Goal: Information Seeking & Learning: Learn about a topic

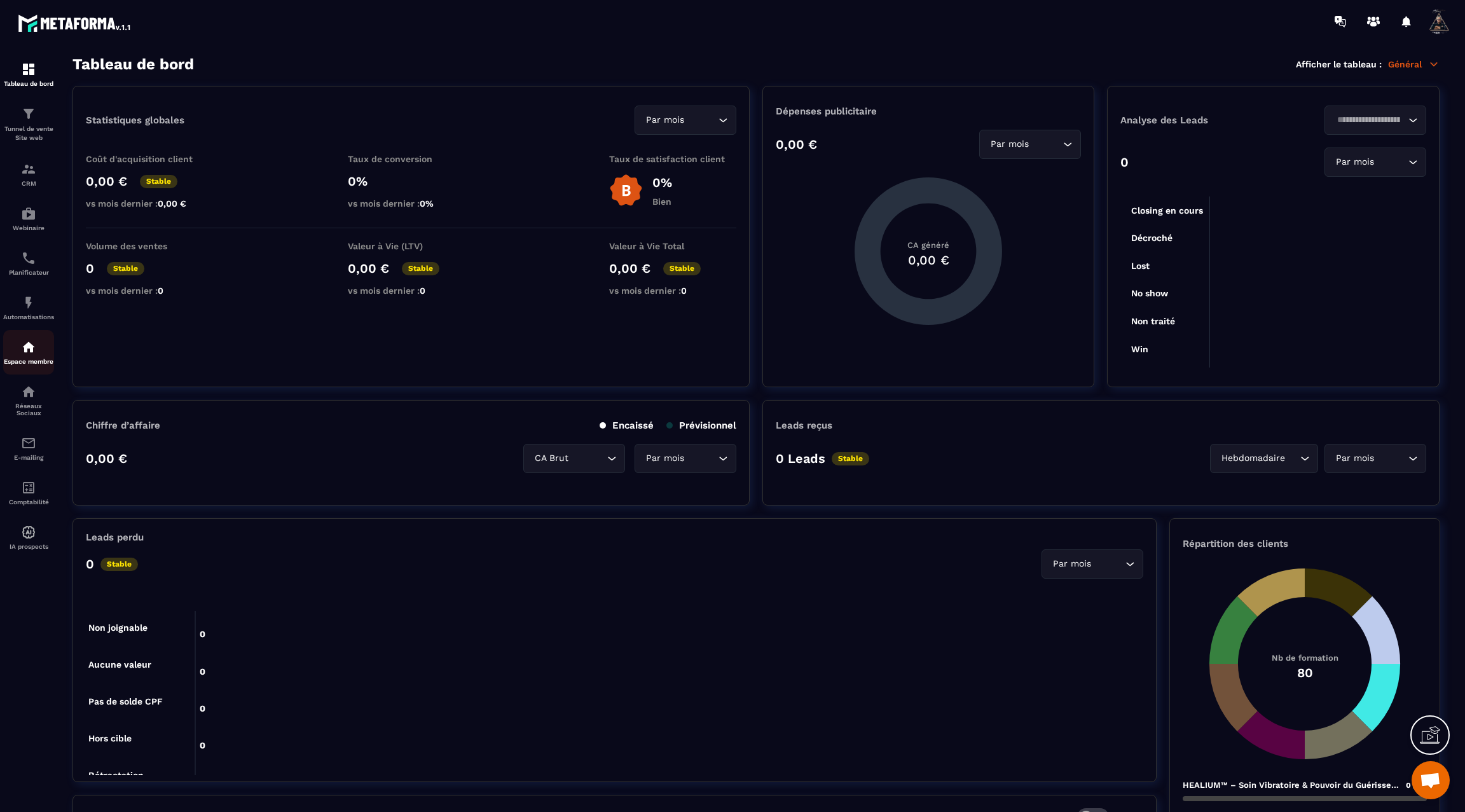
click at [30, 355] on img at bounding box center [28, 347] width 16 height 16
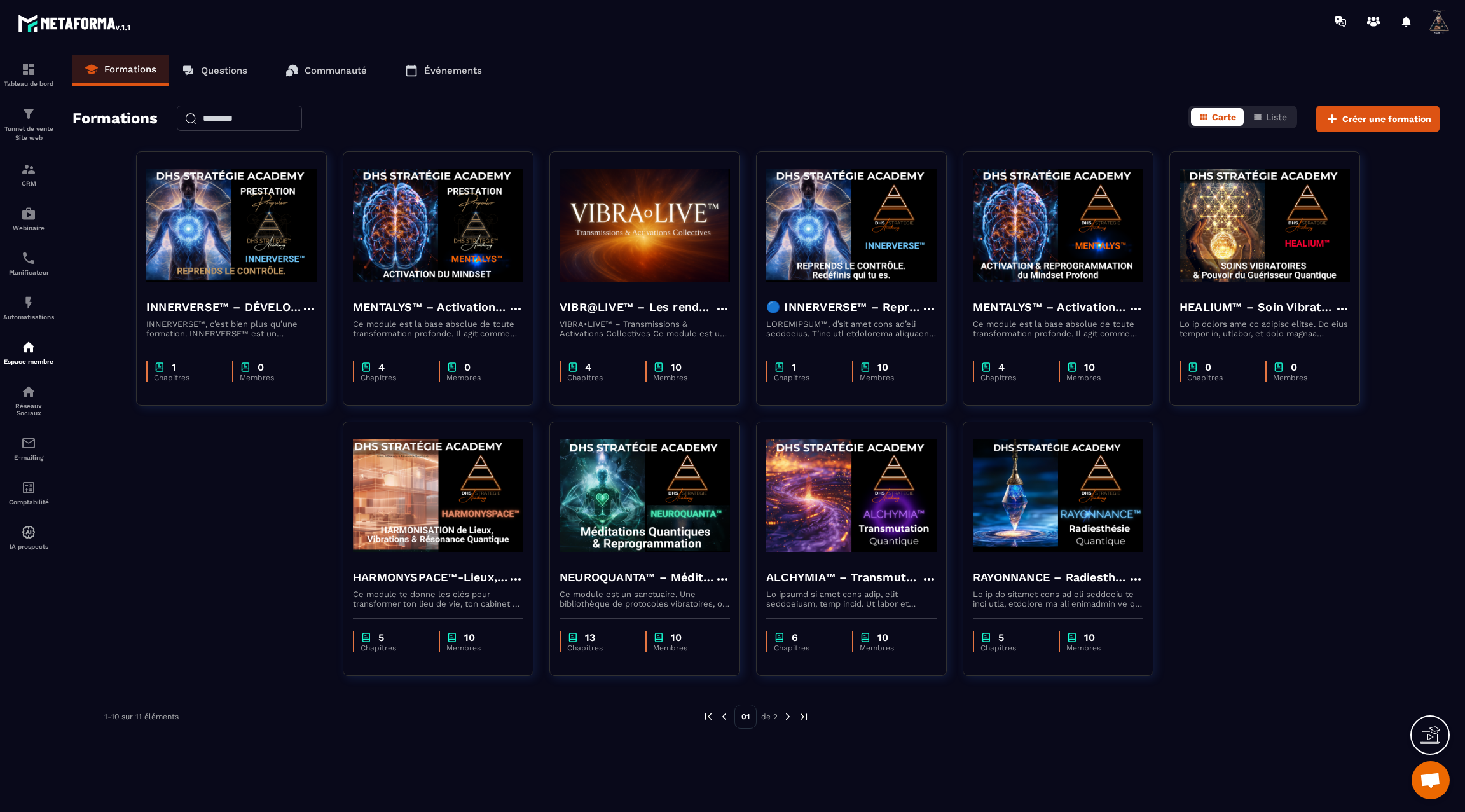
click at [435, 68] on p "Événements" at bounding box center [453, 70] width 58 height 11
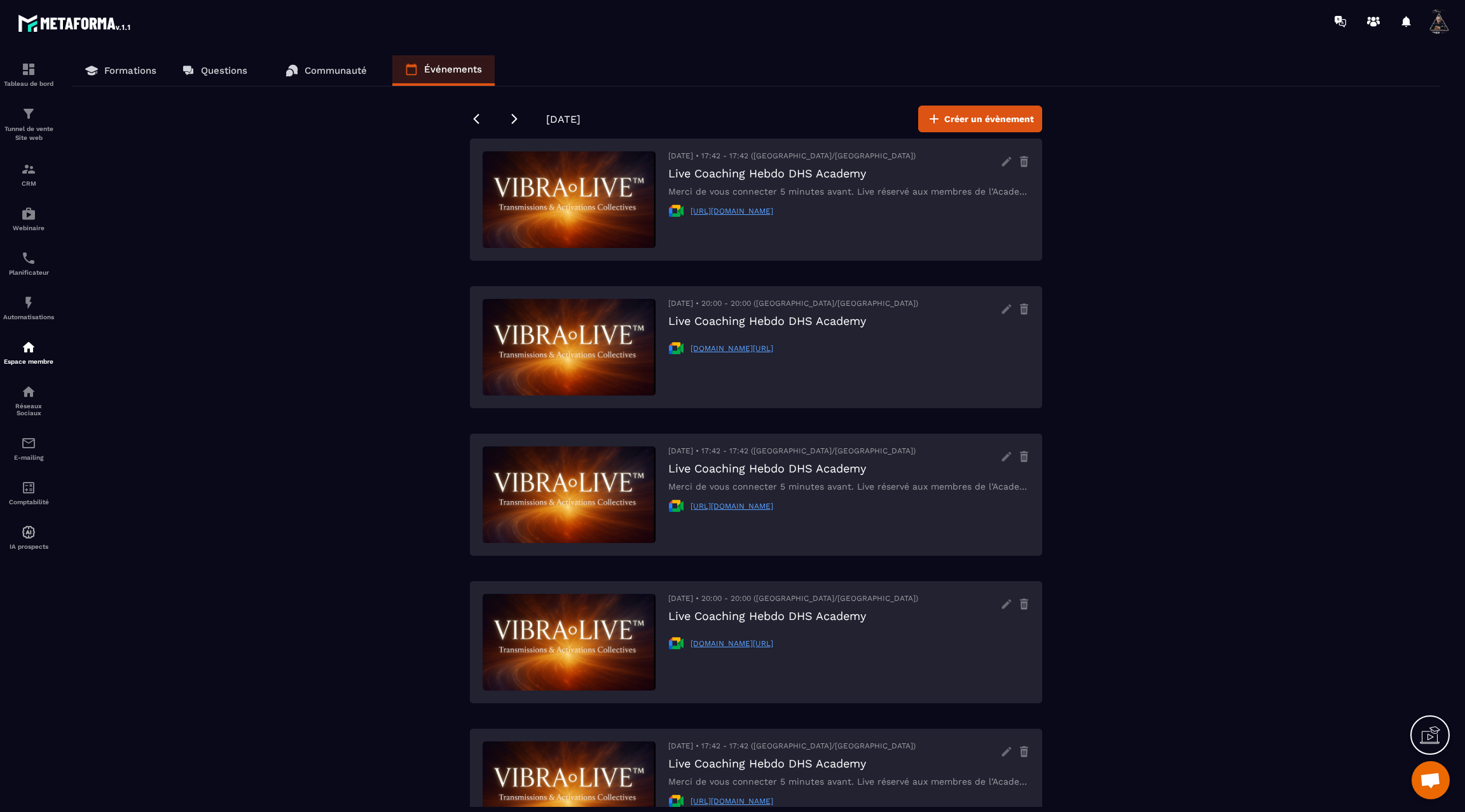
click at [338, 74] on p "Communauté" at bounding box center [336, 70] width 62 height 11
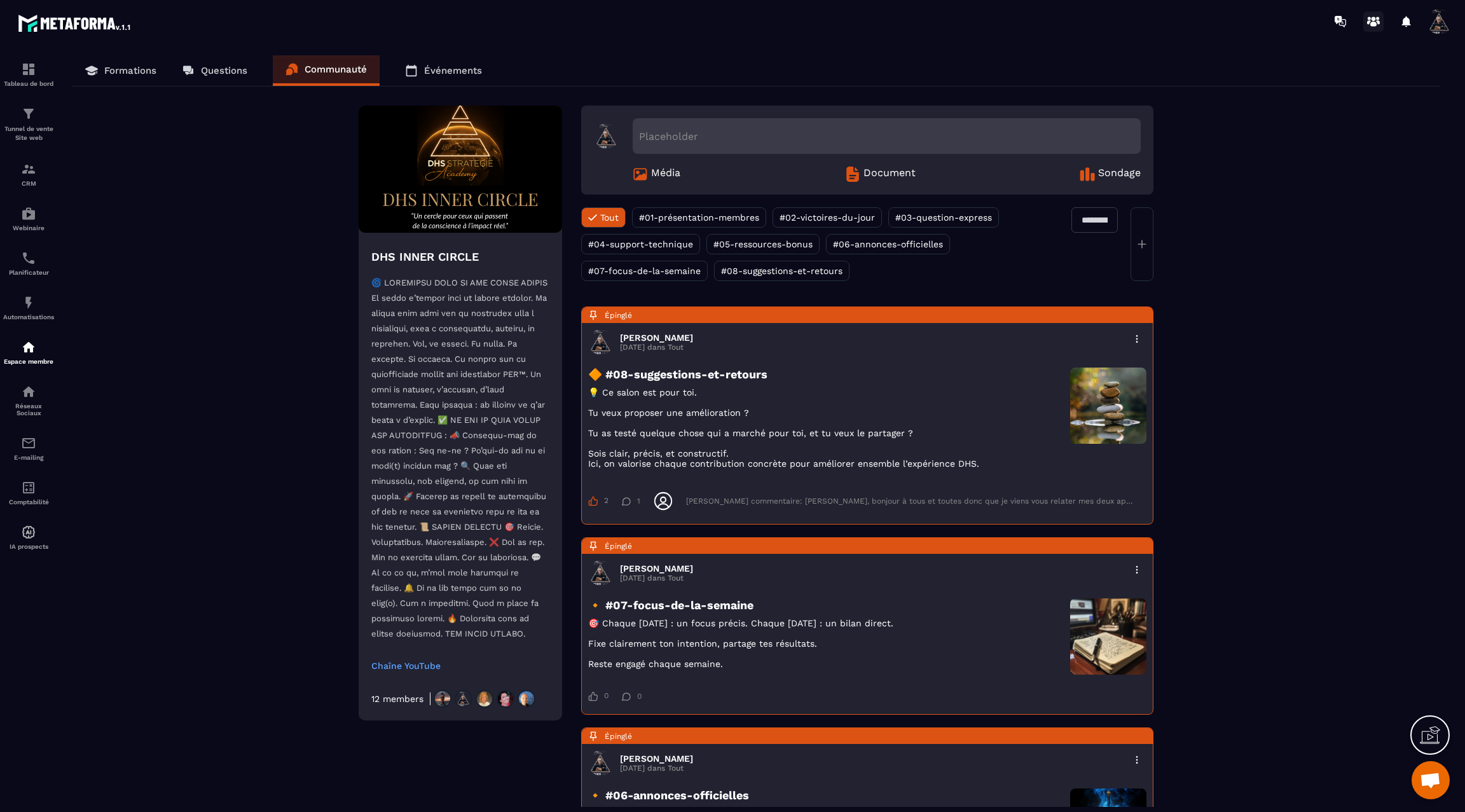
click at [1372, 21] on icon at bounding box center [1373, 21] width 20 height 20
click at [104, 69] on p "Formations" at bounding box center [130, 70] width 52 height 11
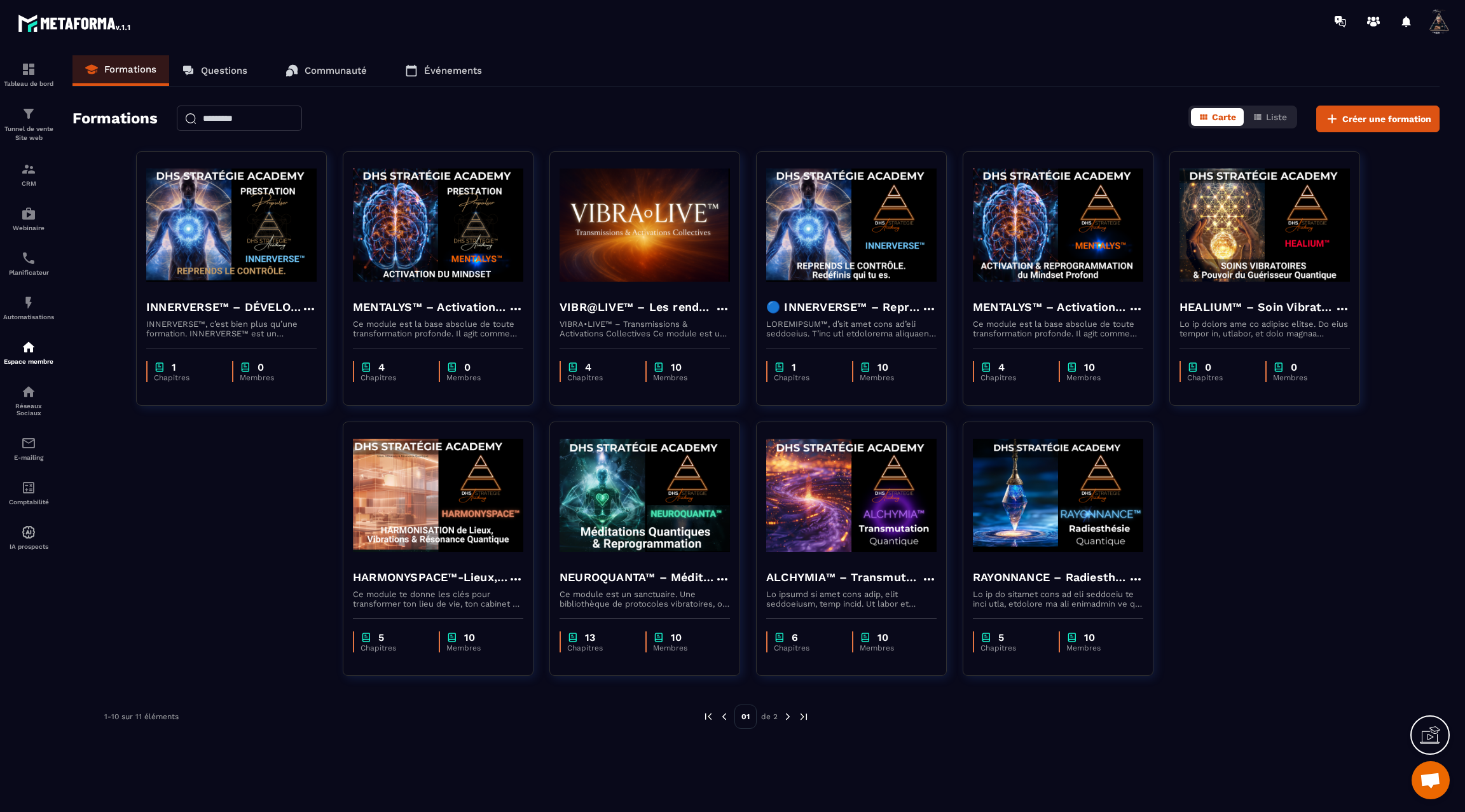
click at [785, 713] on img at bounding box center [787, 716] width 11 height 11
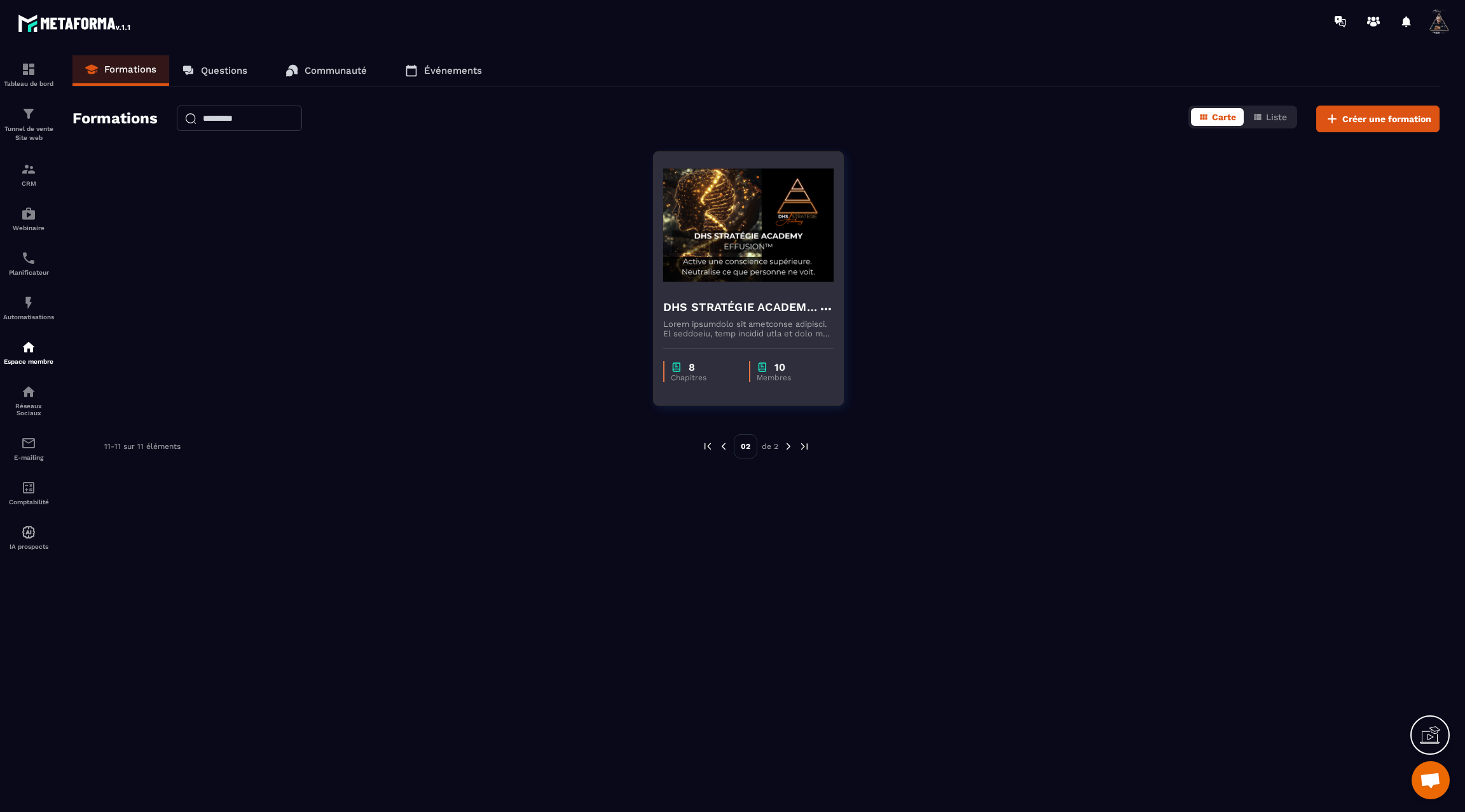
click at [689, 192] on img at bounding box center [748, 224] width 170 height 127
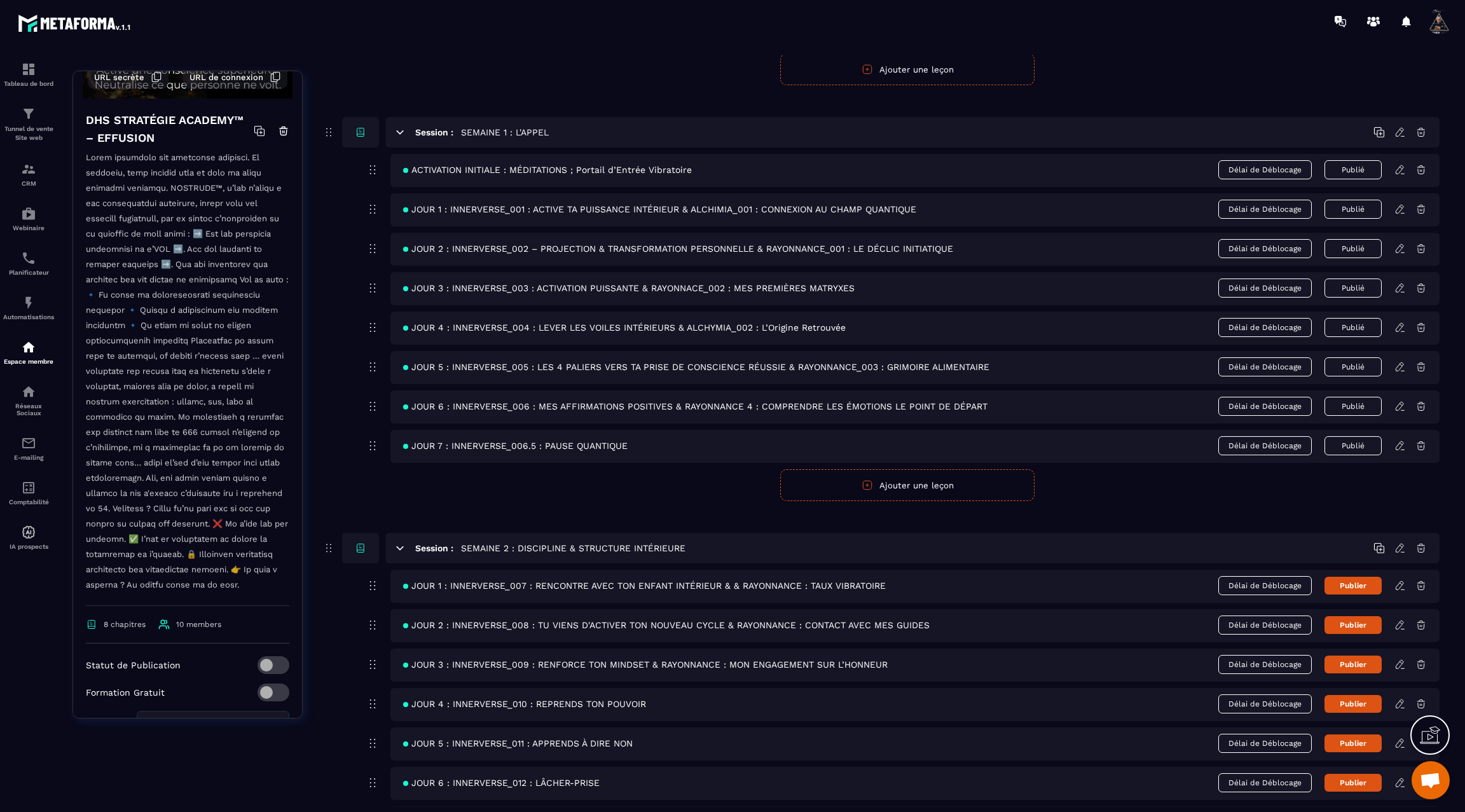
scroll to position [313, 0]
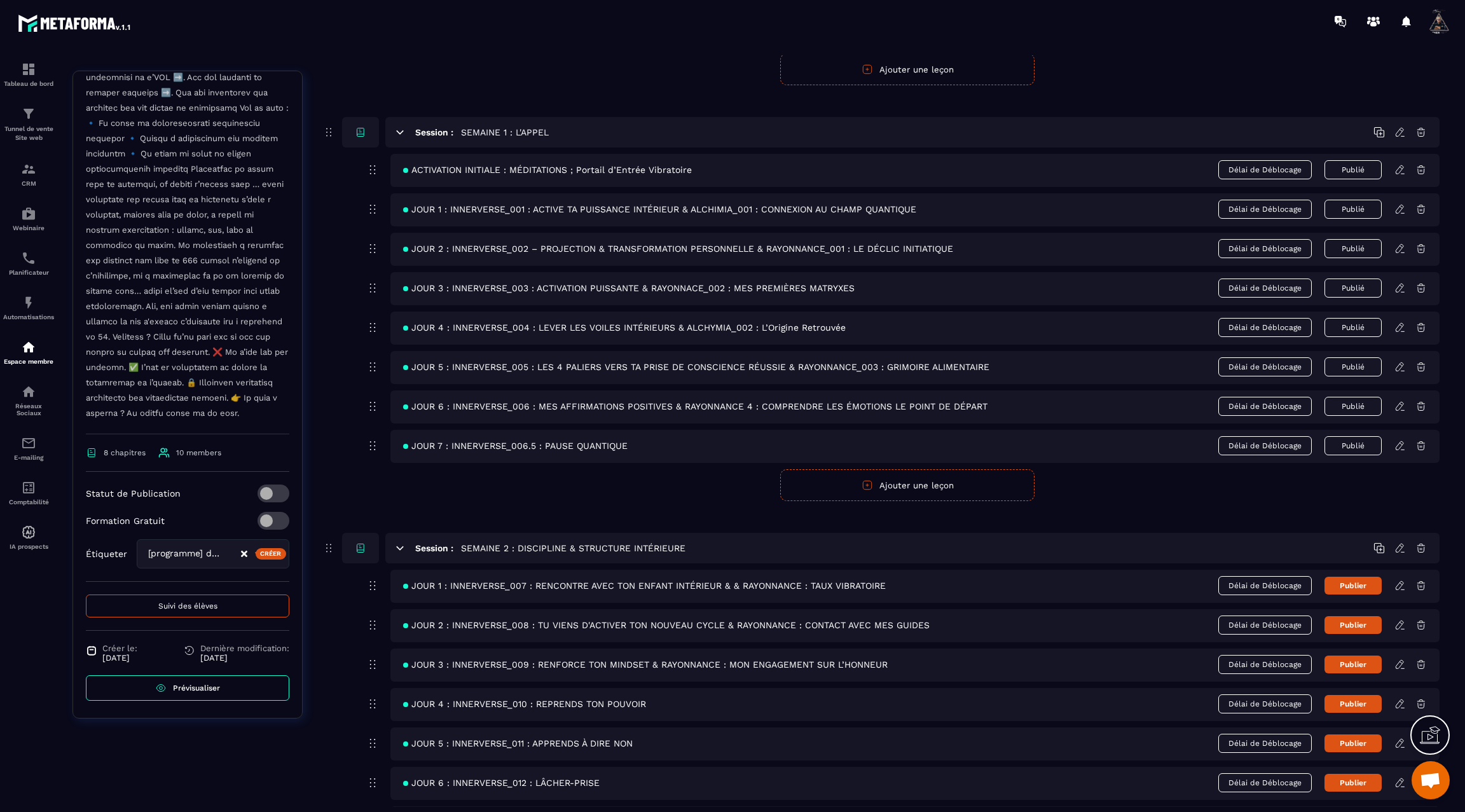
click at [175, 608] on button "Suivi des élèves" at bounding box center [188, 605] width 204 height 23
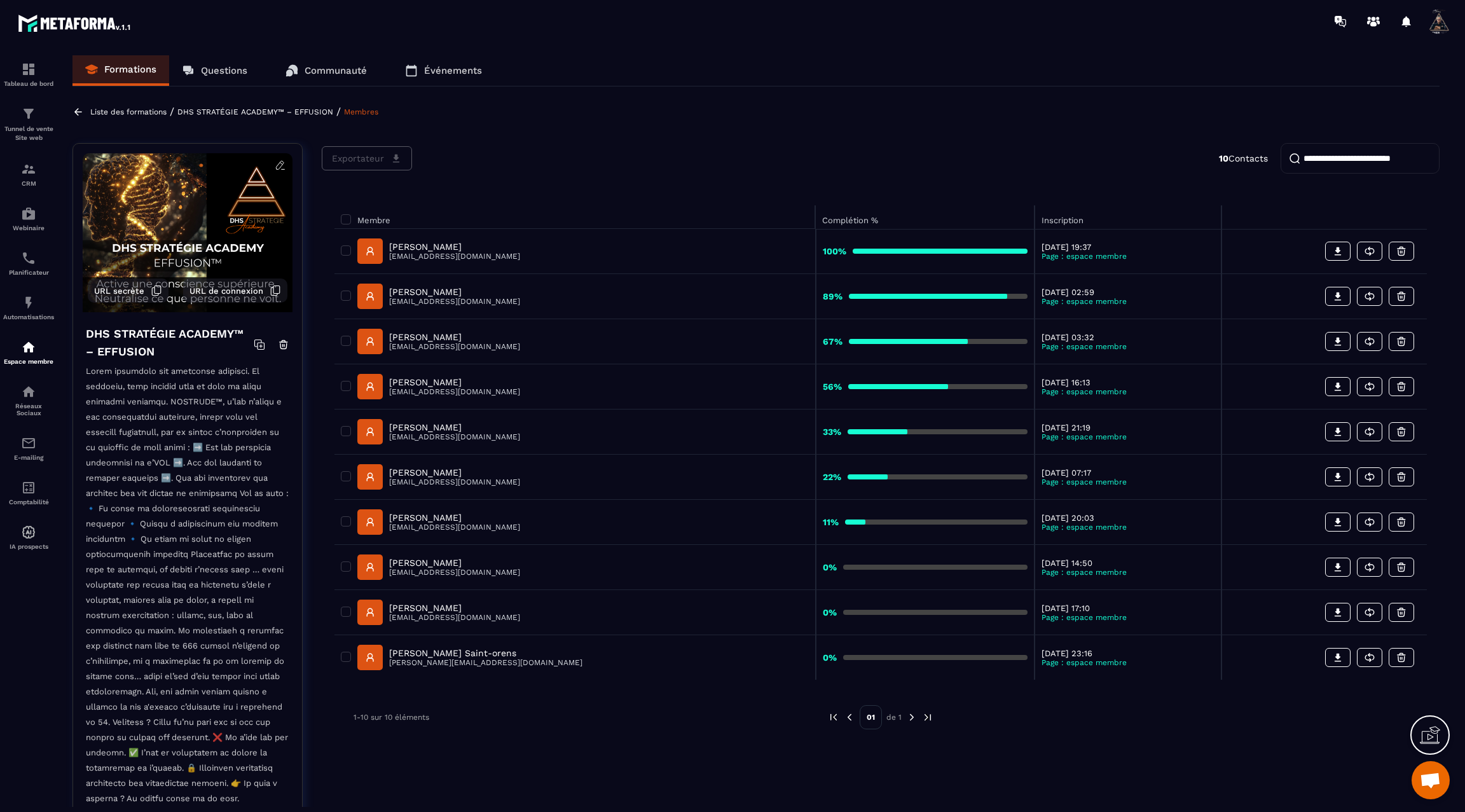
click at [915, 714] on img at bounding box center [912, 717] width 11 height 11
click at [73, 112] on icon at bounding box center [78, 111] width 11 height 11
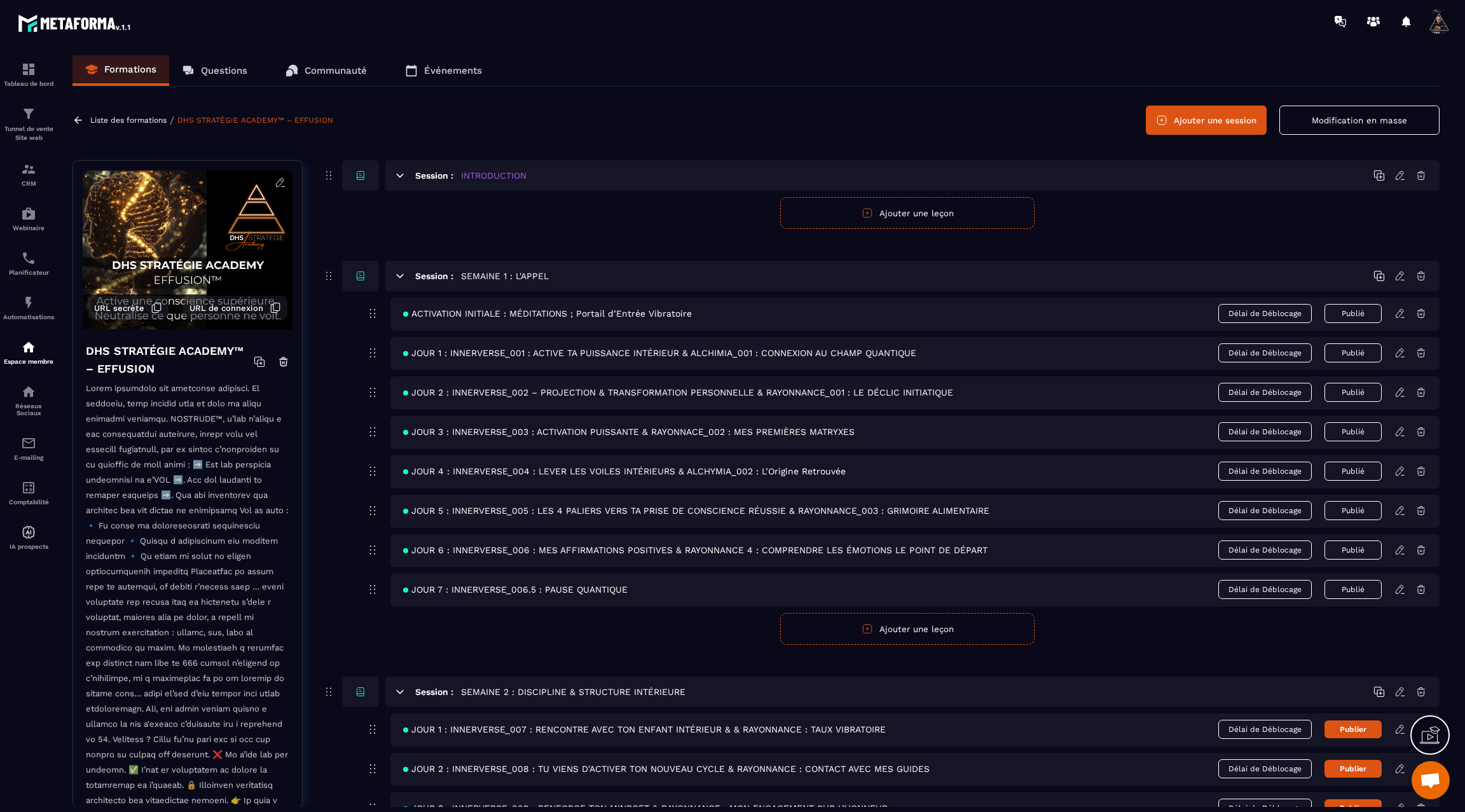
click at [79, 118] on icon at bounding box center [78, 120] width 11 height 11
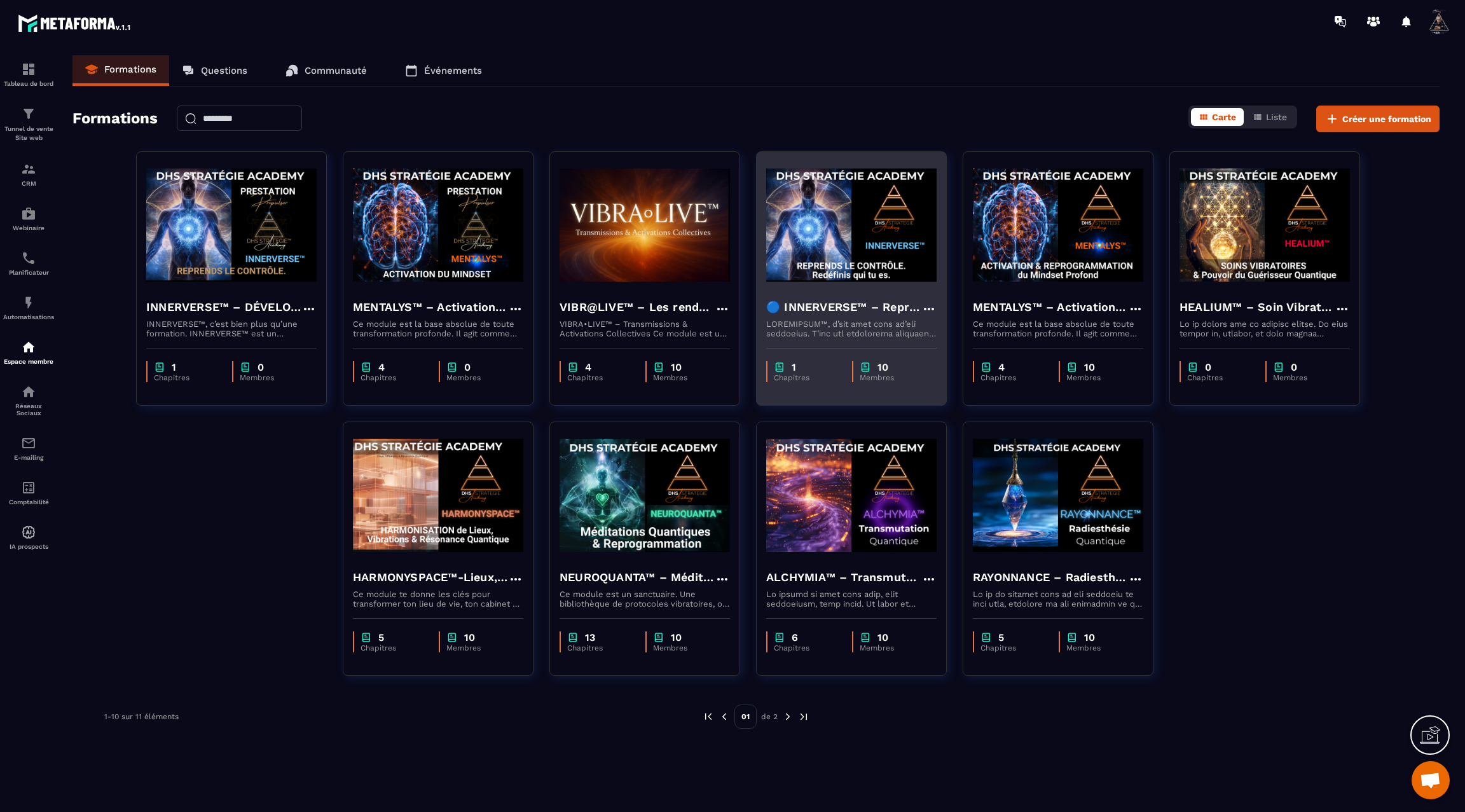
click at [863, 241] on img at bounding box center [851, 224] width 170 height 127
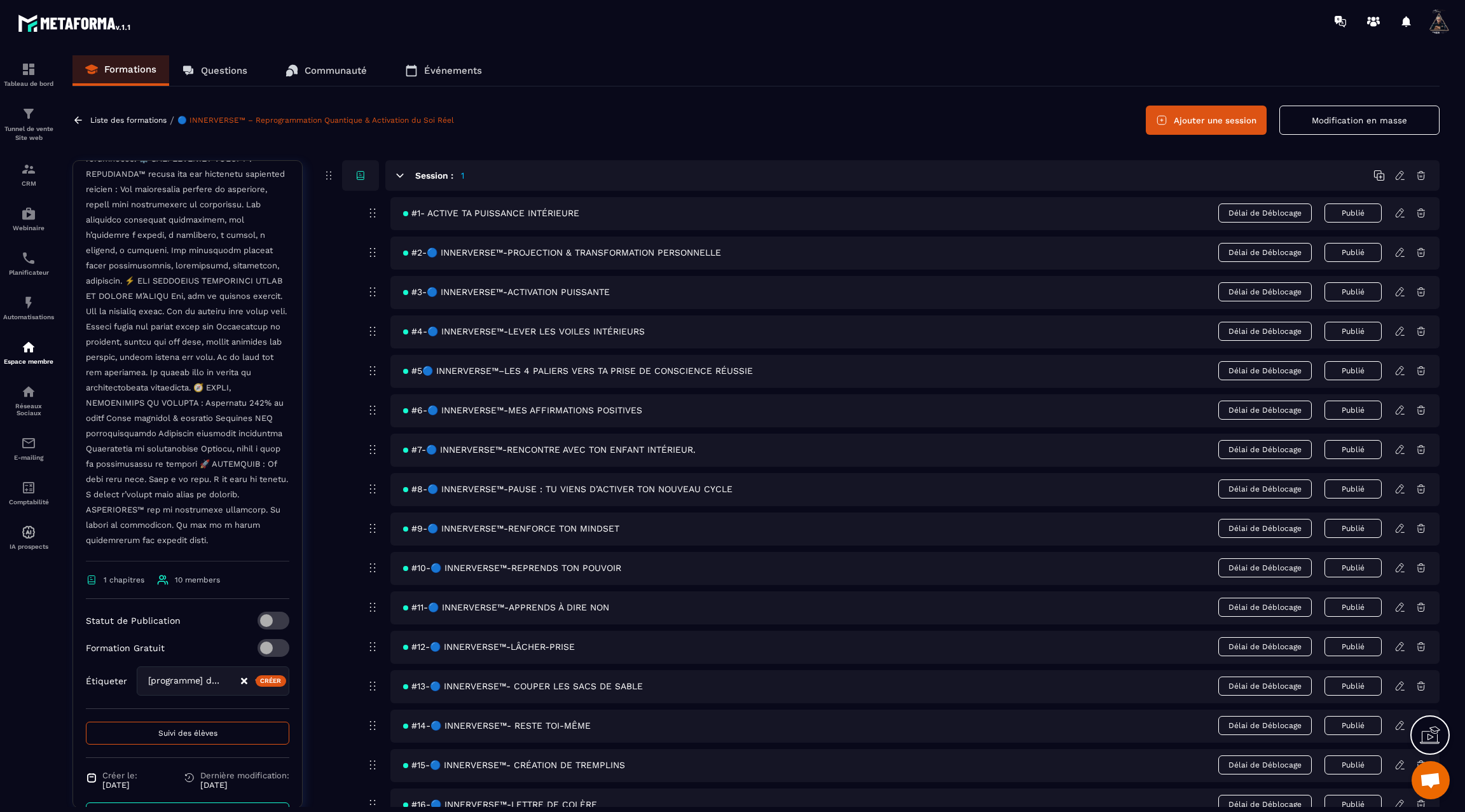
scroll to position [804, 0]
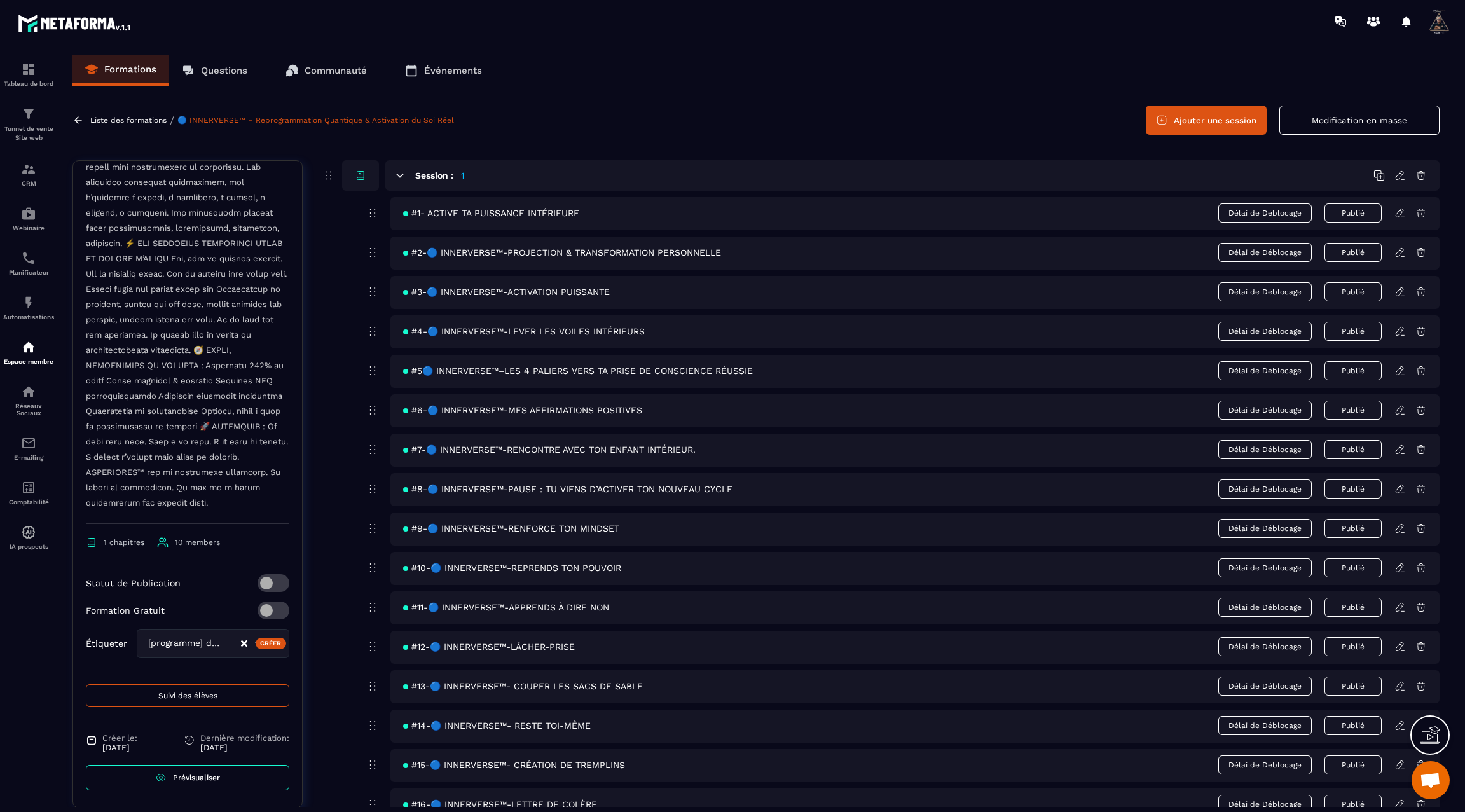
click at [185, 693] on span "Suivi des élèves" at bounding box center [188, 696] width 59 height 9
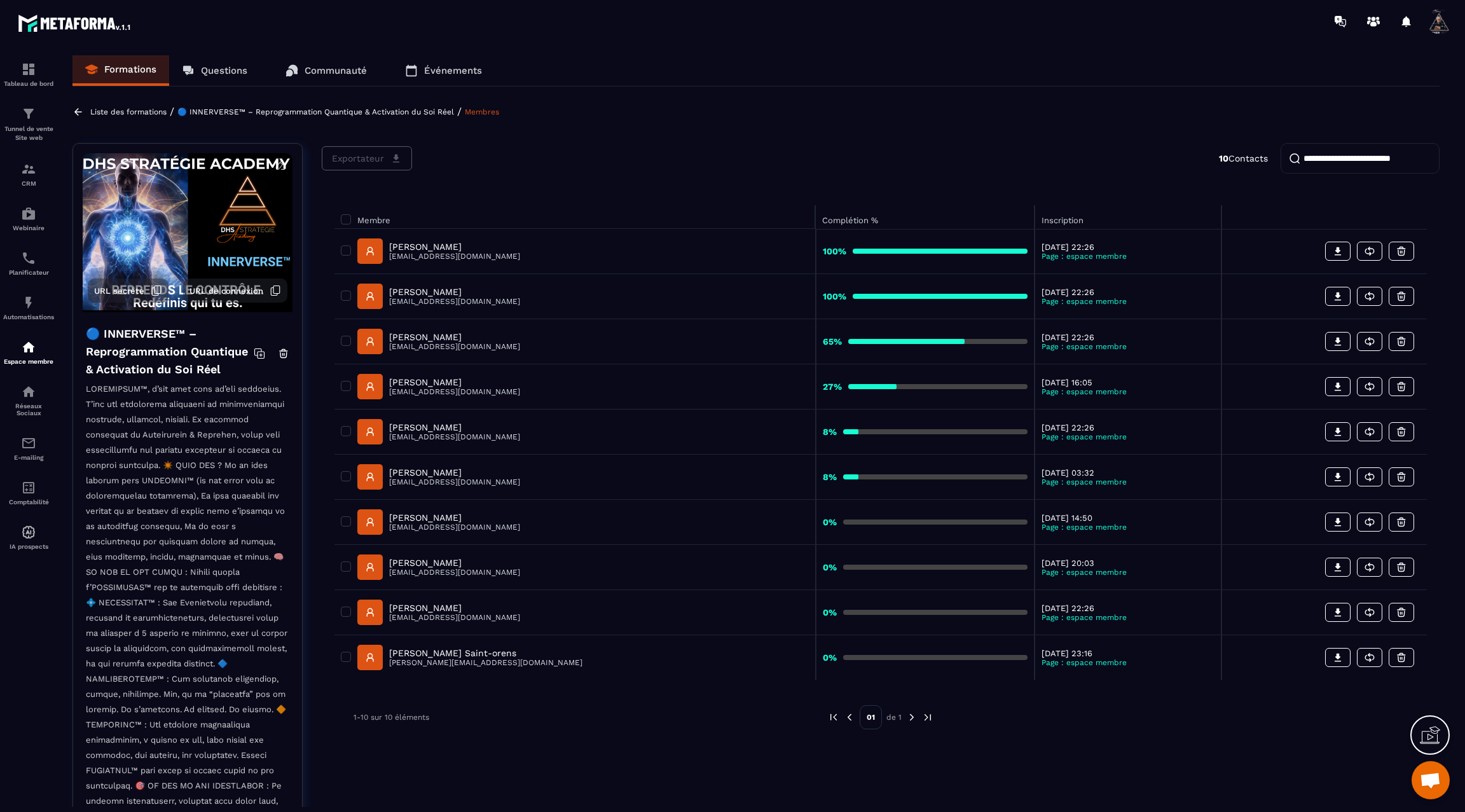
click at [81, 108] on icon at bounding box center [78, 111] width 11 height 11
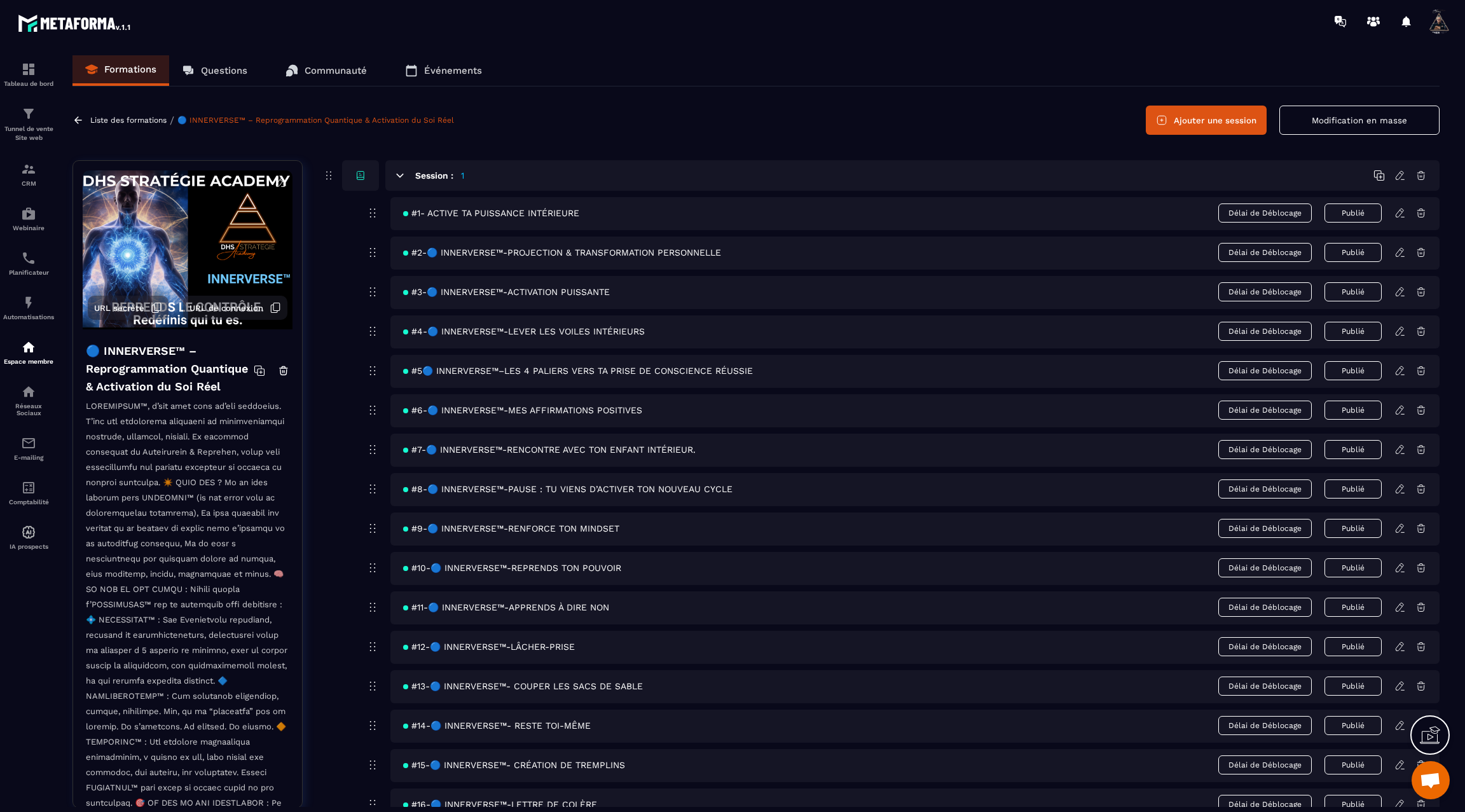
click at [78, 119] on icon at bounding box center [78, 120] width 11 height 11
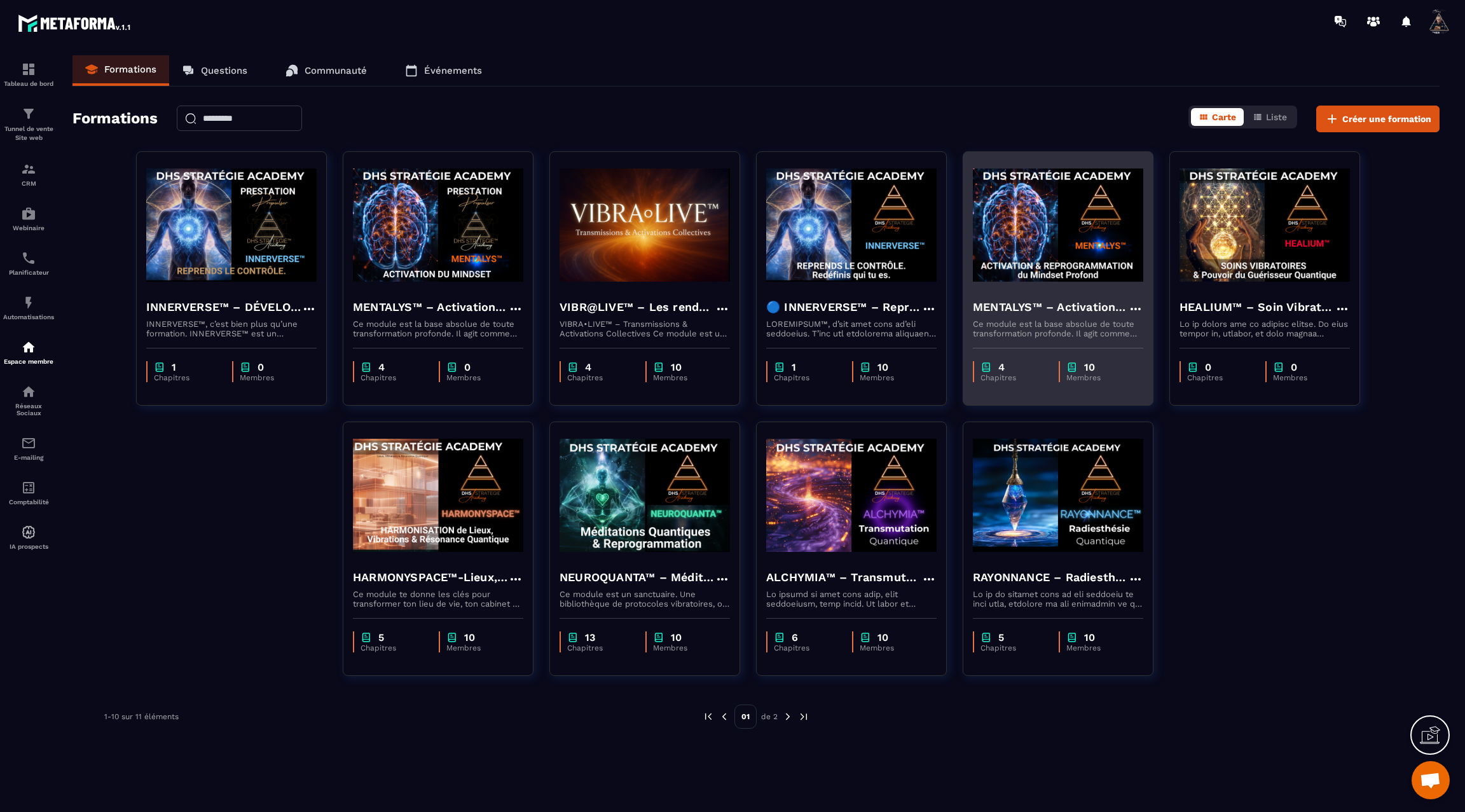
click at [1102, 250] on img at bounding box center [1058, 224] width 170 height 127
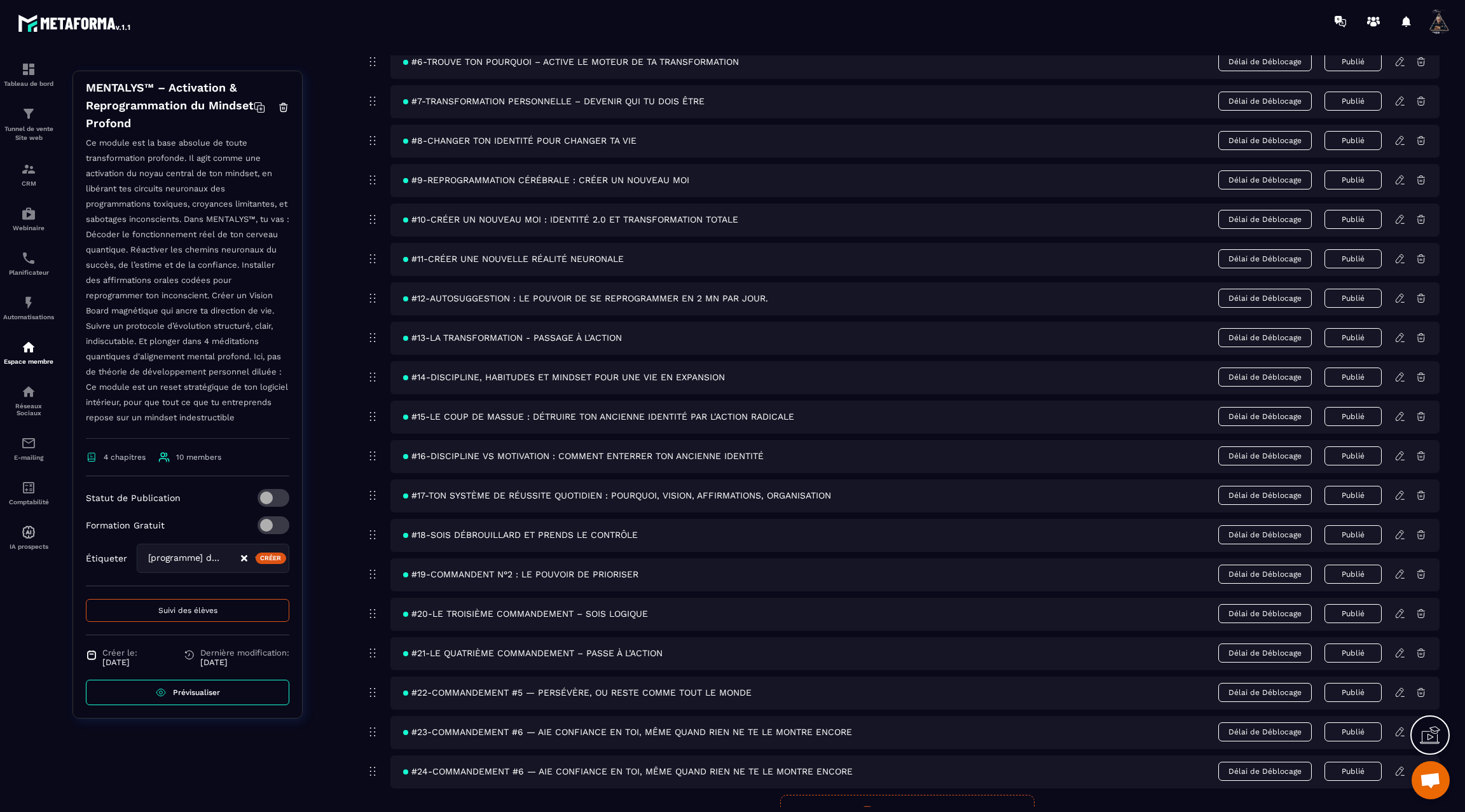
scroll to position [178, 0]
click at [201, 602] on span "Suivi des élèves" at bounding box center [188, 606] width 59 height 9
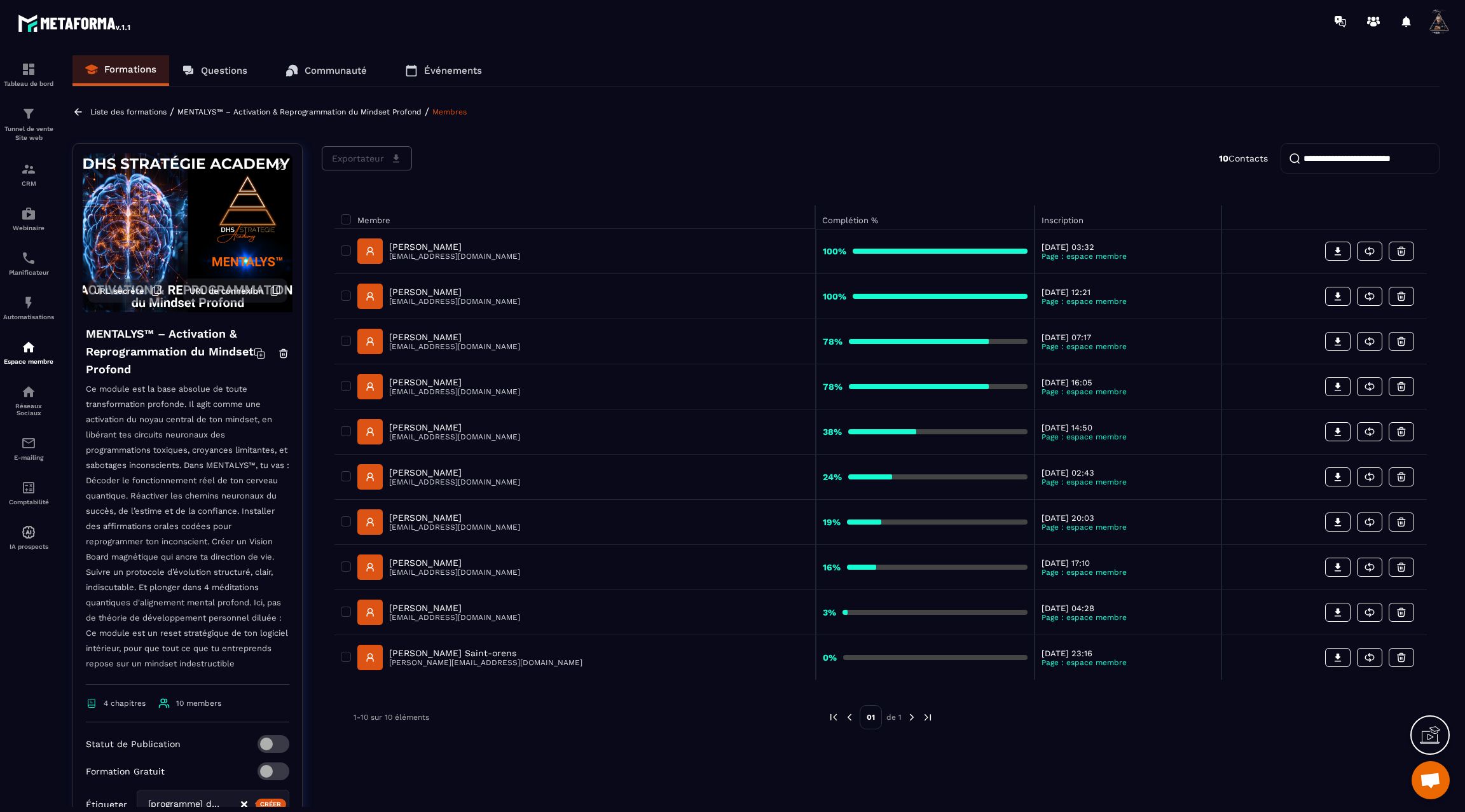
click at [602, 480] on div "[PERSON_NAME] [EMAIL_ADDRESS][DOMAIN_NAME]" at bounding box center [575, 477] width 468 height 25
click at [74, 108] on icon at bounding box center [78, 111] width 11 height 11
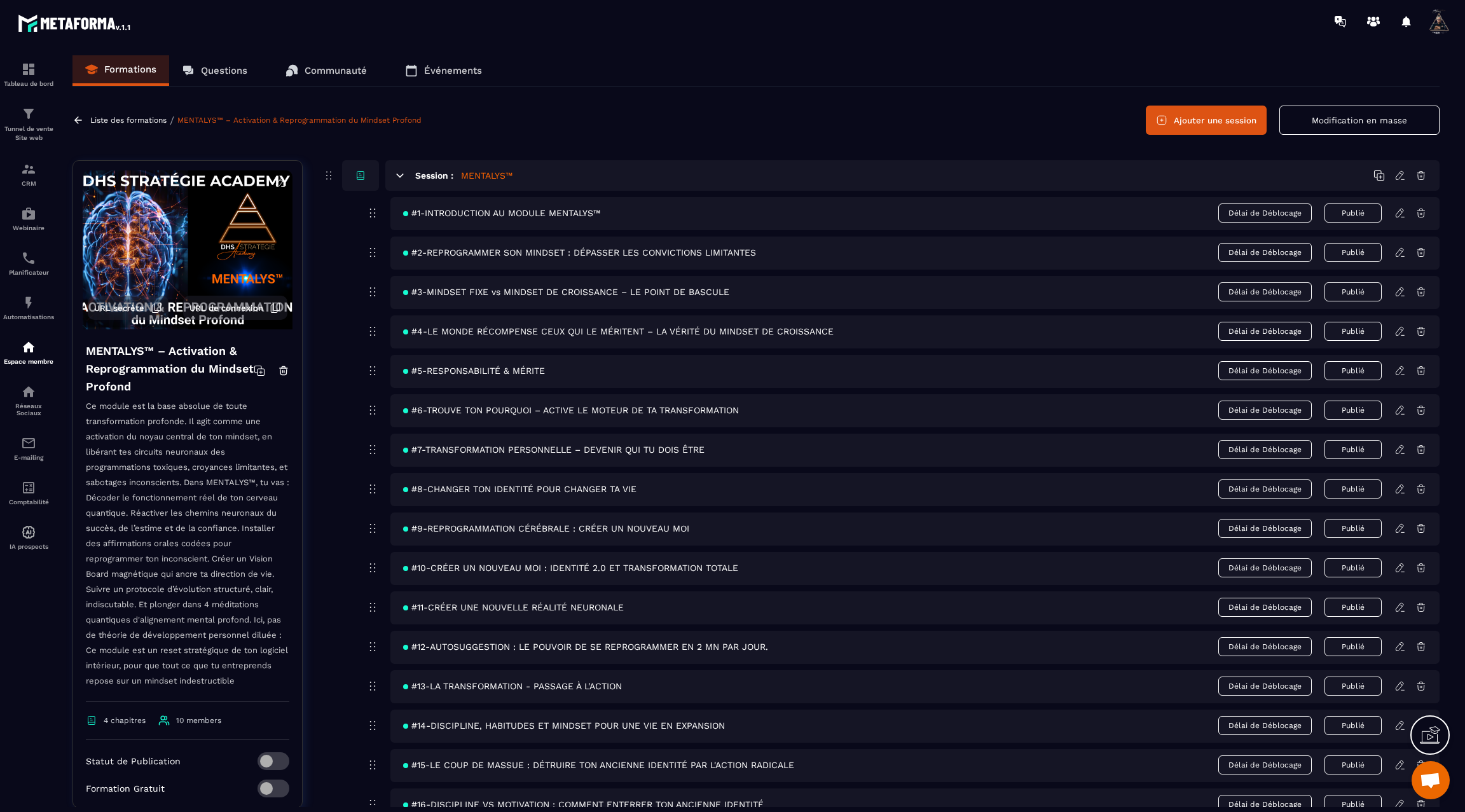
click at [81, 118] on icon at bounding box center [78, 120] width 11 height 11
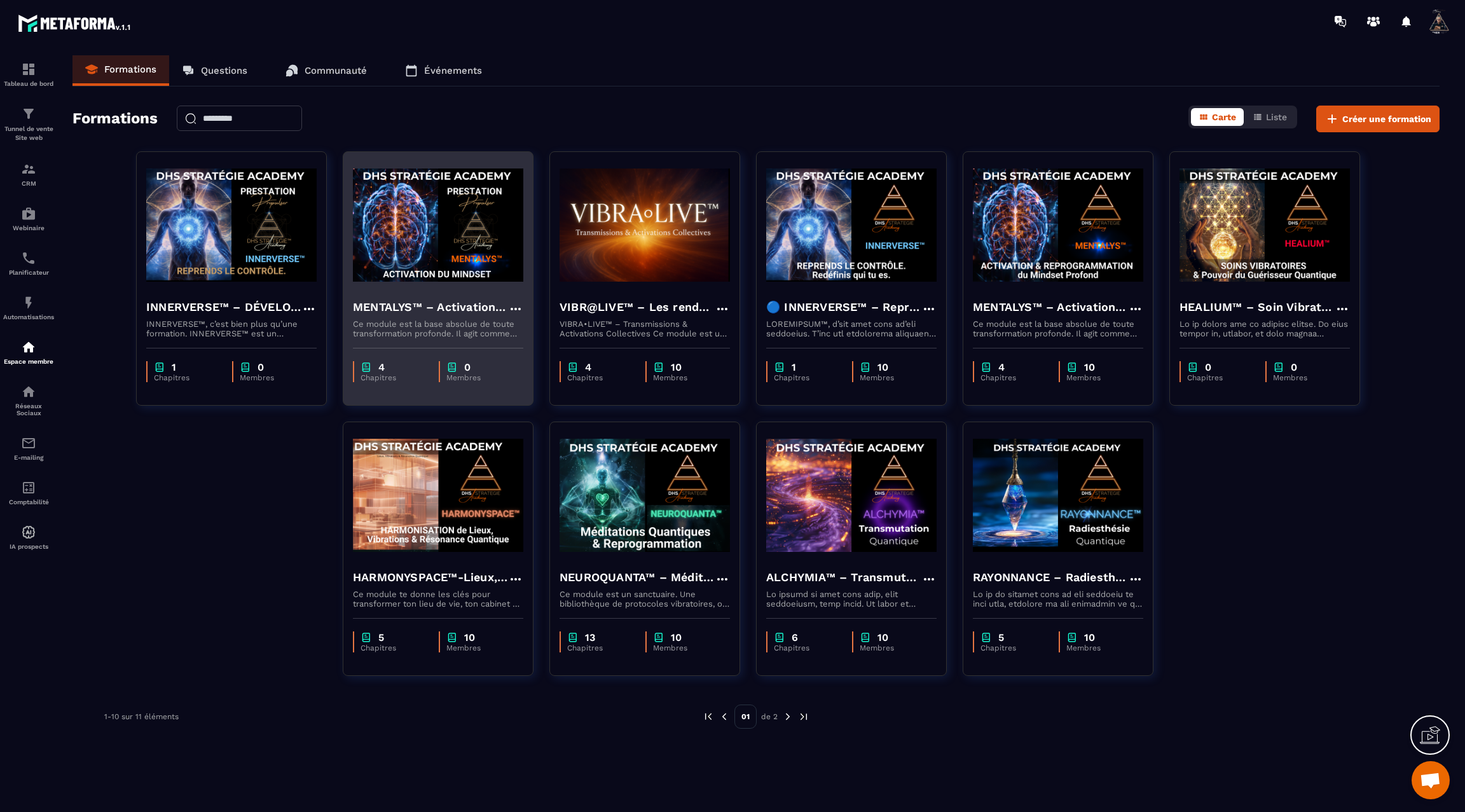
click at [376, 199] on img at bounding box center [438, 224] width 170 height 127
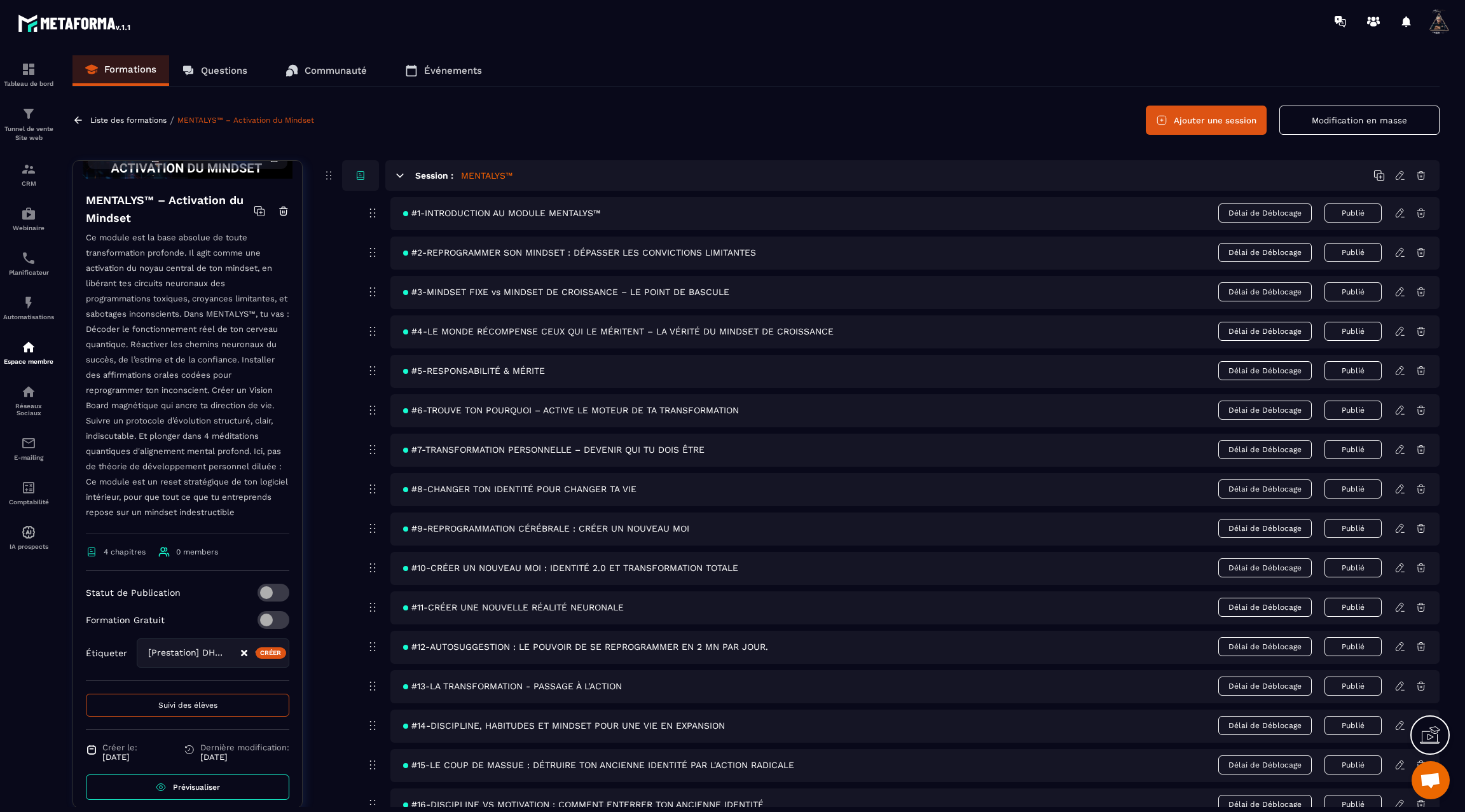
scroll to position [160, 0]
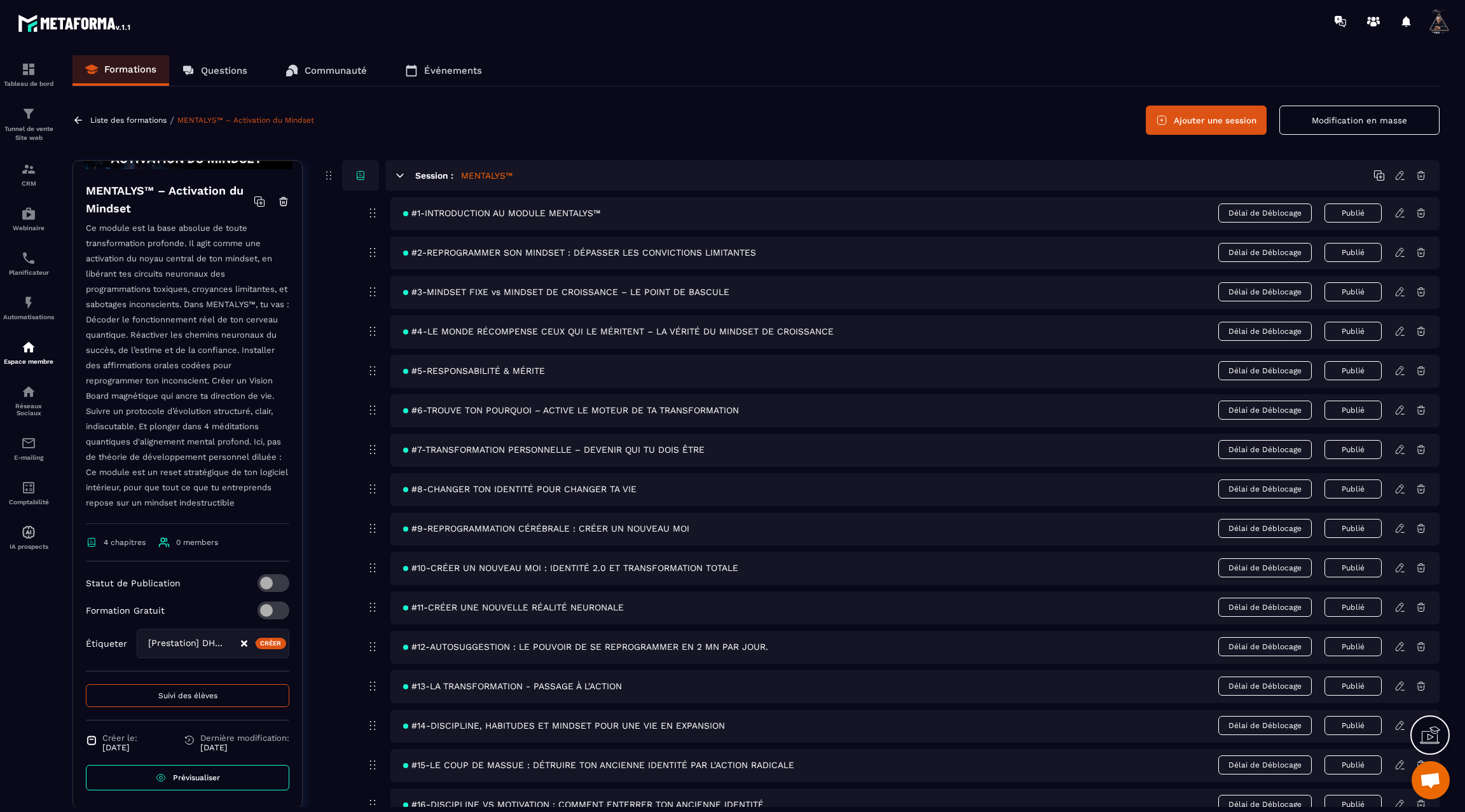
click at [162, 689] on button "Suivi des élèves" at bounding box center [188, 695] width 204 height 23
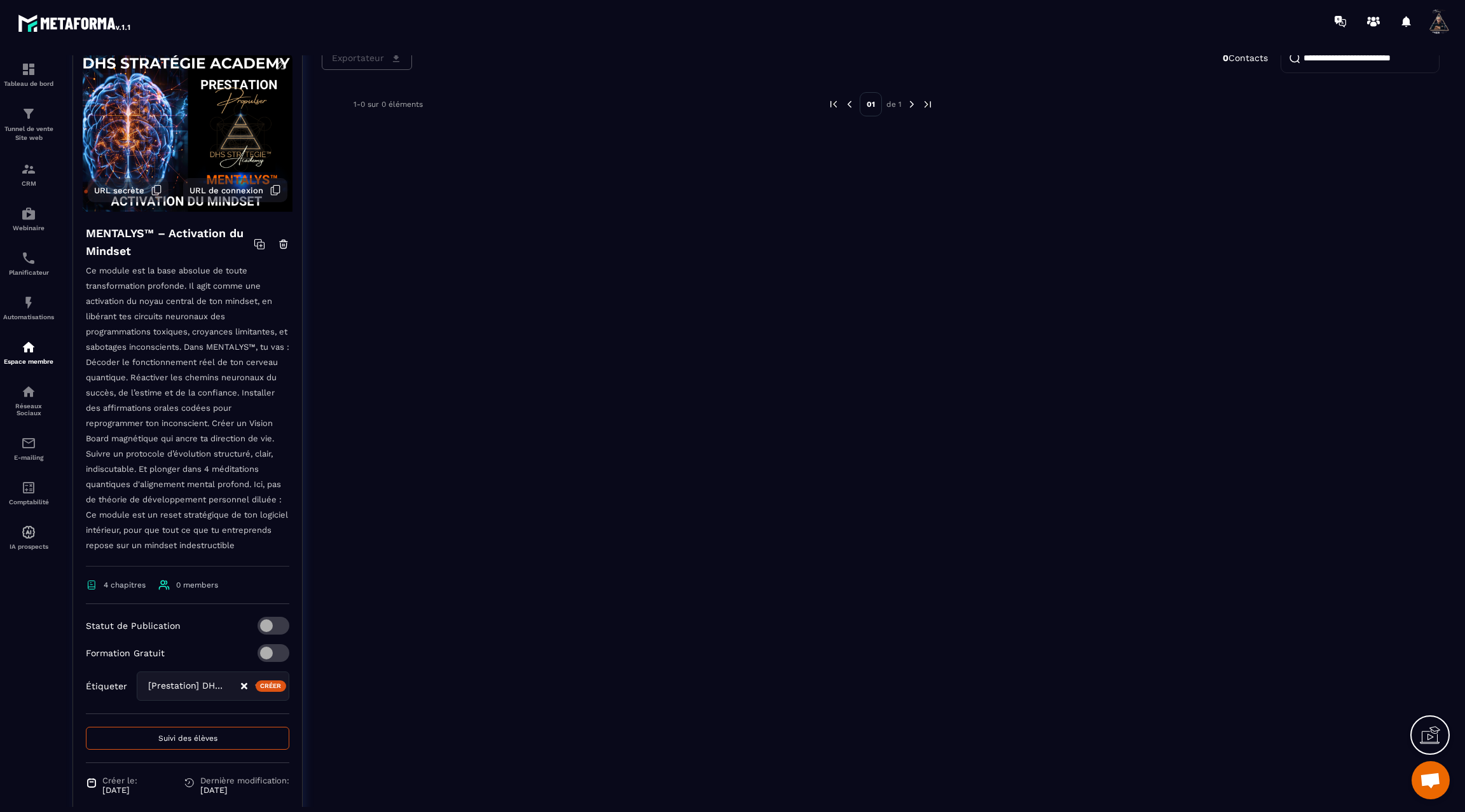
scroll to position [175, 0]
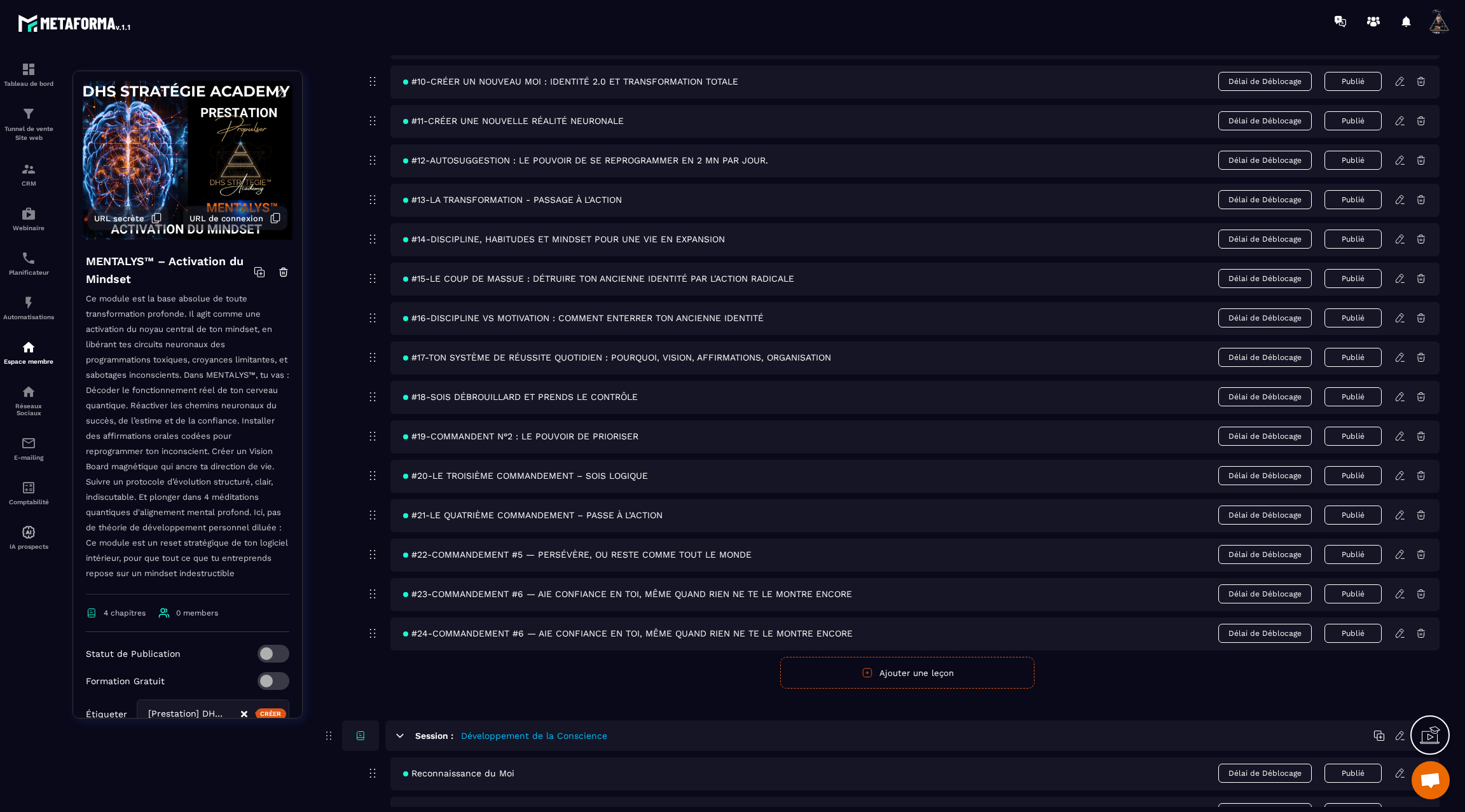
scroll to position [160, 0]
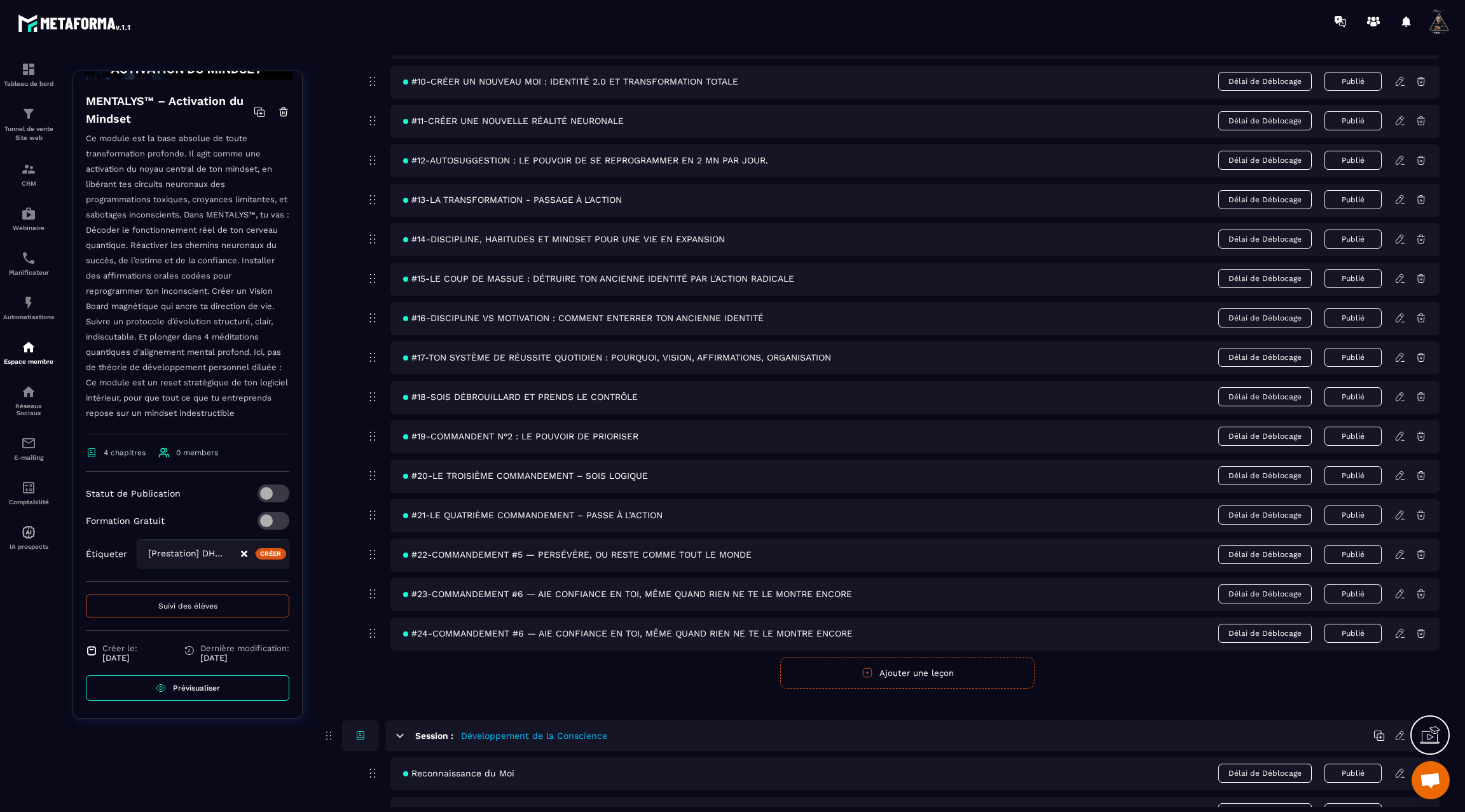
click at [165, 603] on span "Suivi des élèves" at bounding box center [188, 606] width 59 height 9
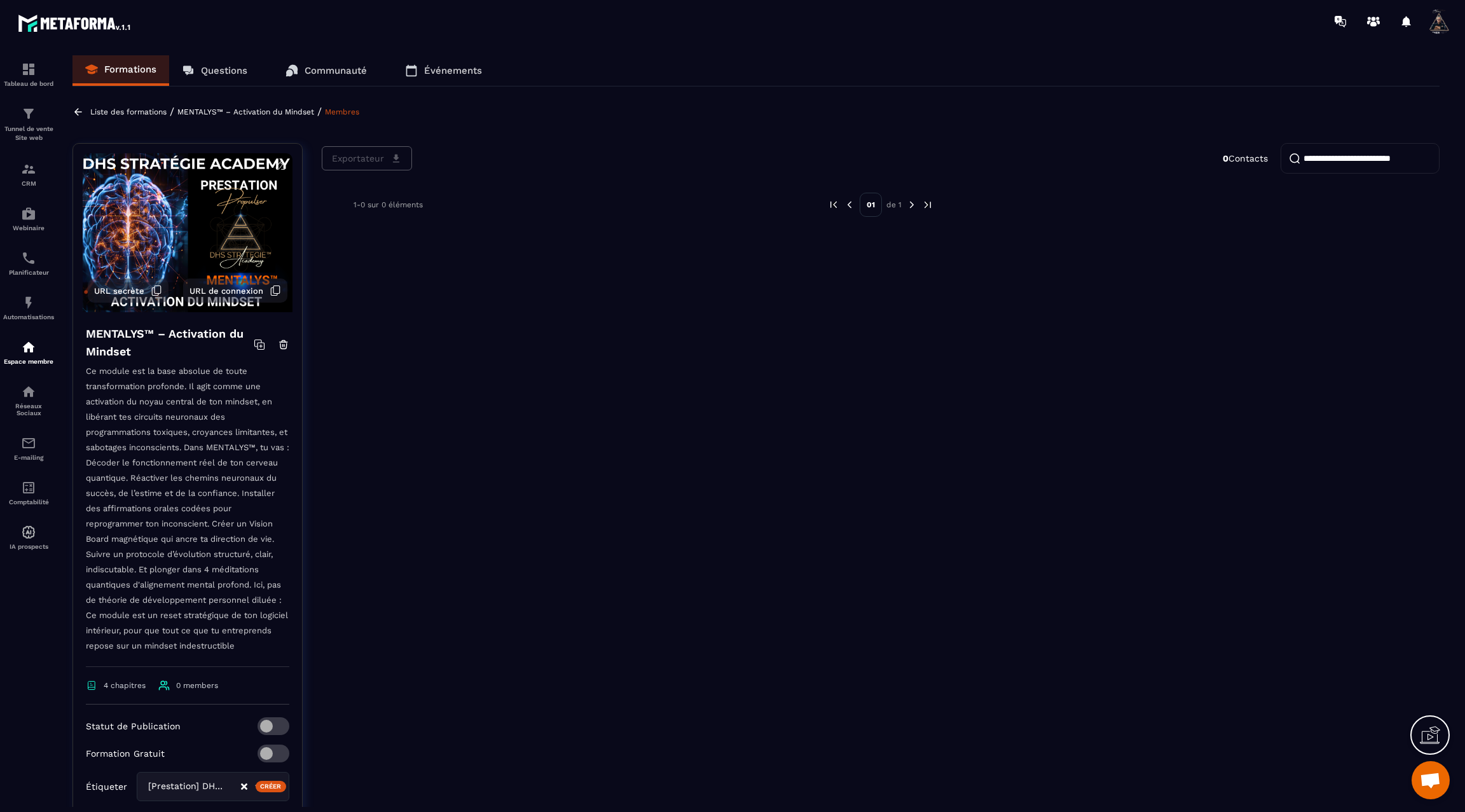
click at [80, 106] on icon at bounding box center [78, 111] width 11 height 11
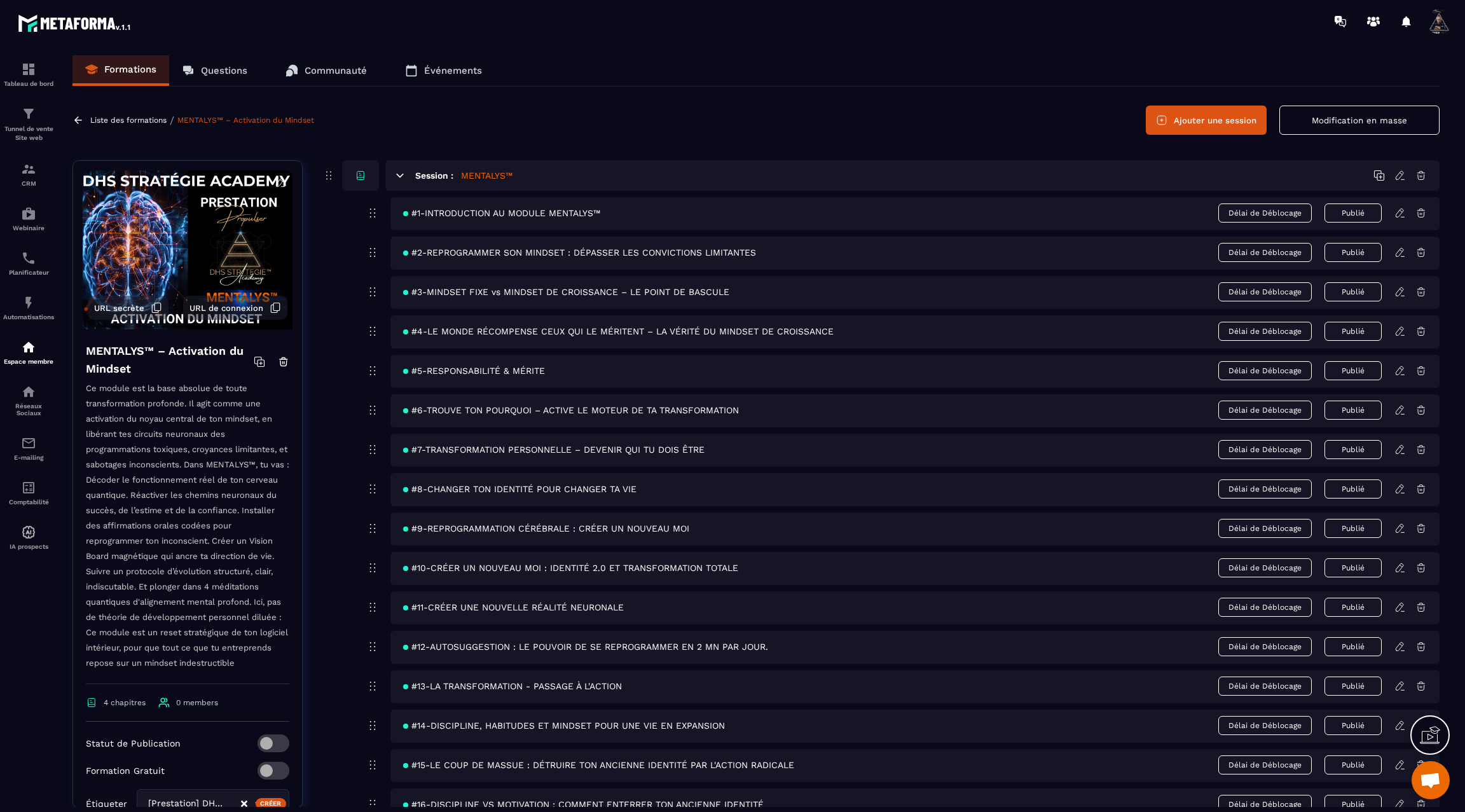
click at [77, 122] on icon at bounding box center [78, 120] width 7 height 7
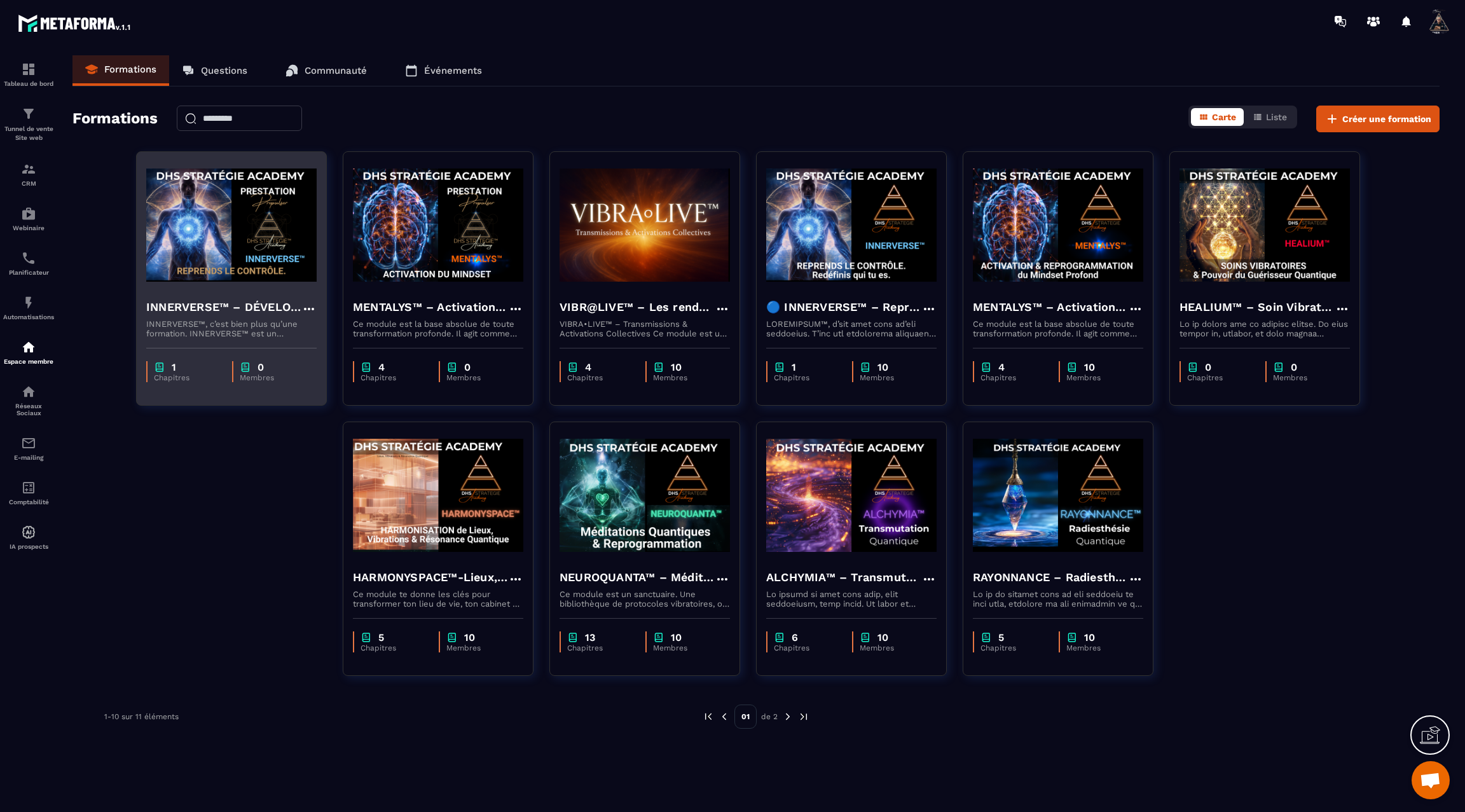
click at [244, 230] on img at bounding box center [231, 224] width 170 height 127
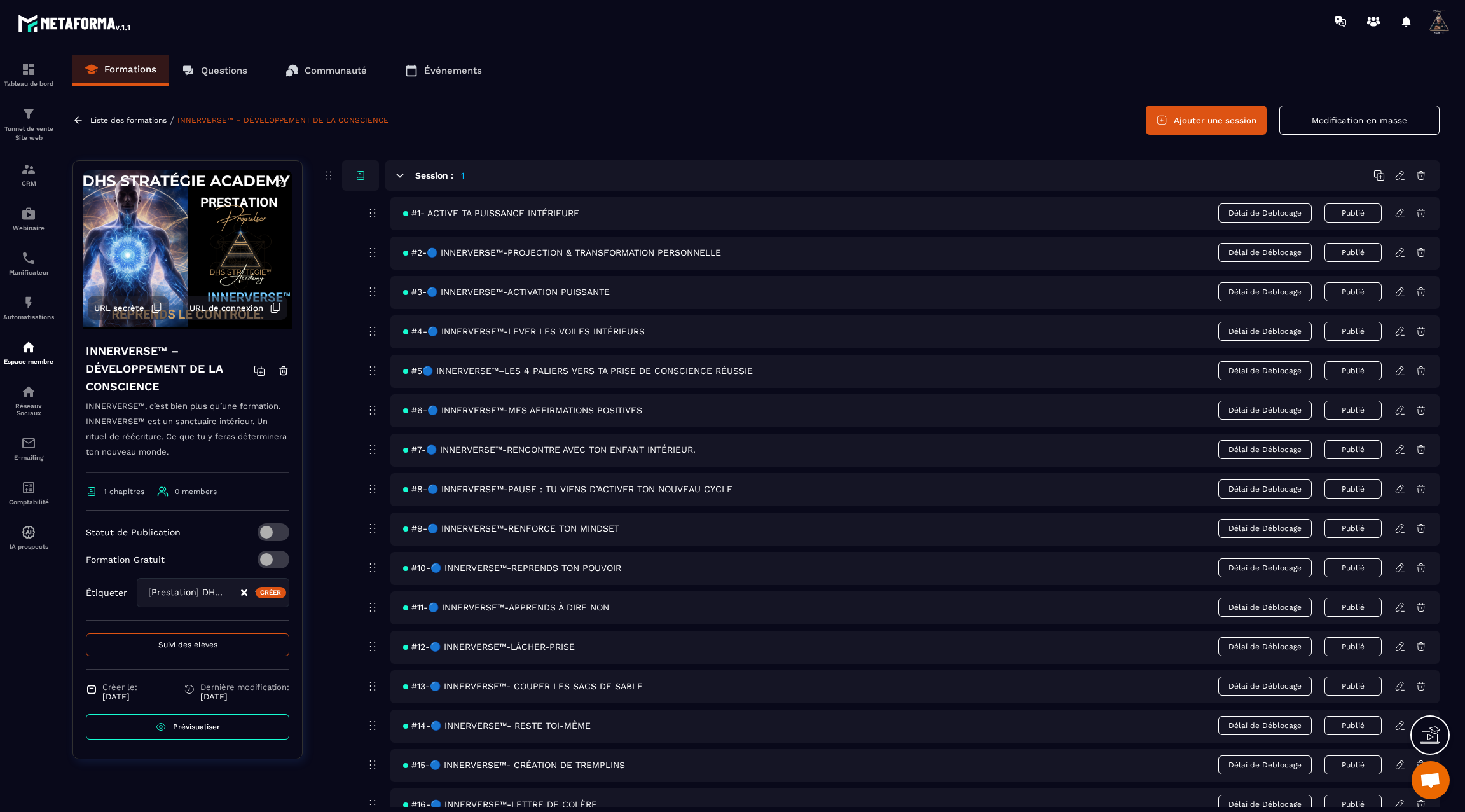
scroll to position [16, 0]
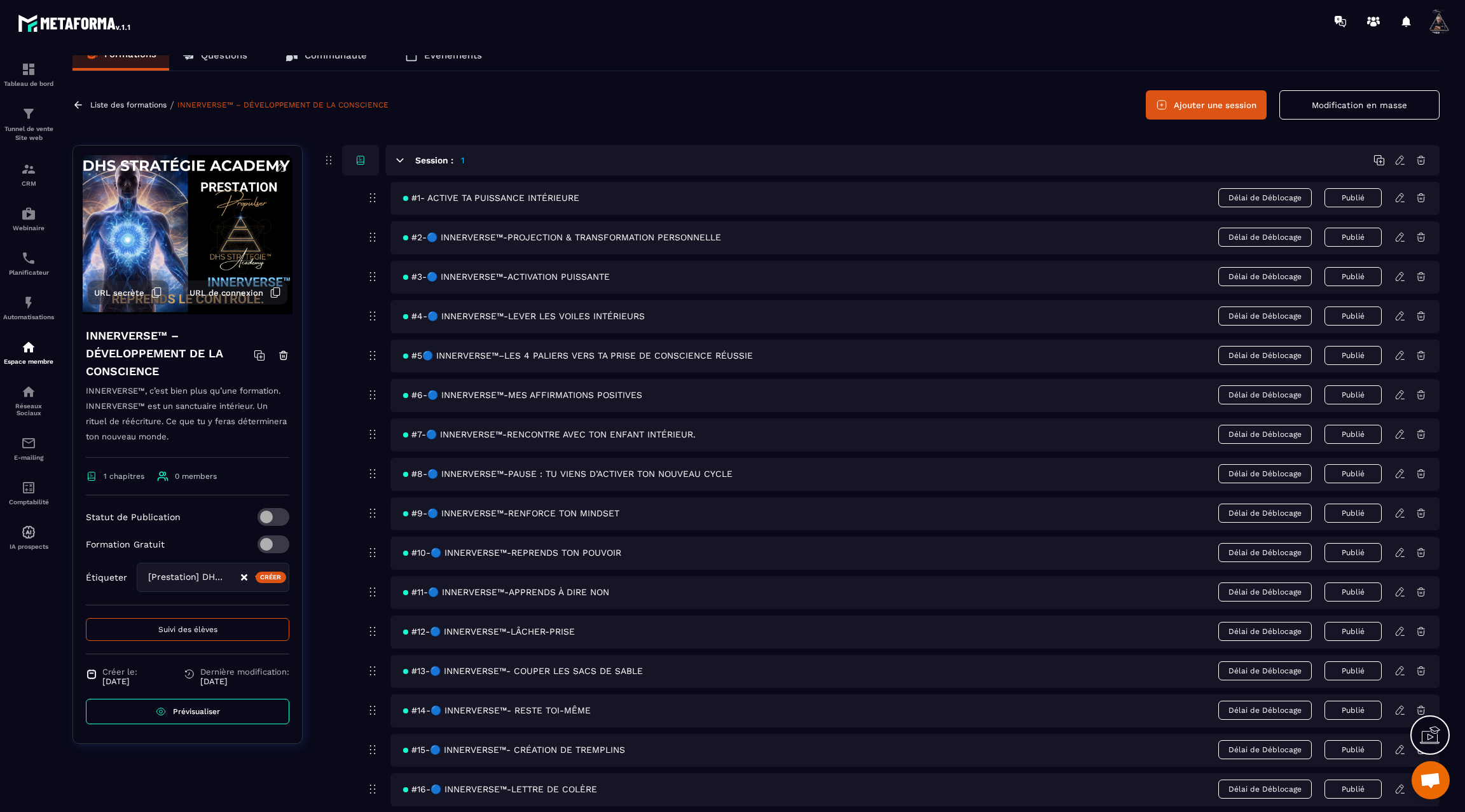
click at [218, 625] on button "Suivi des élèves" at bounding box center [188, 629] width 204 height 23
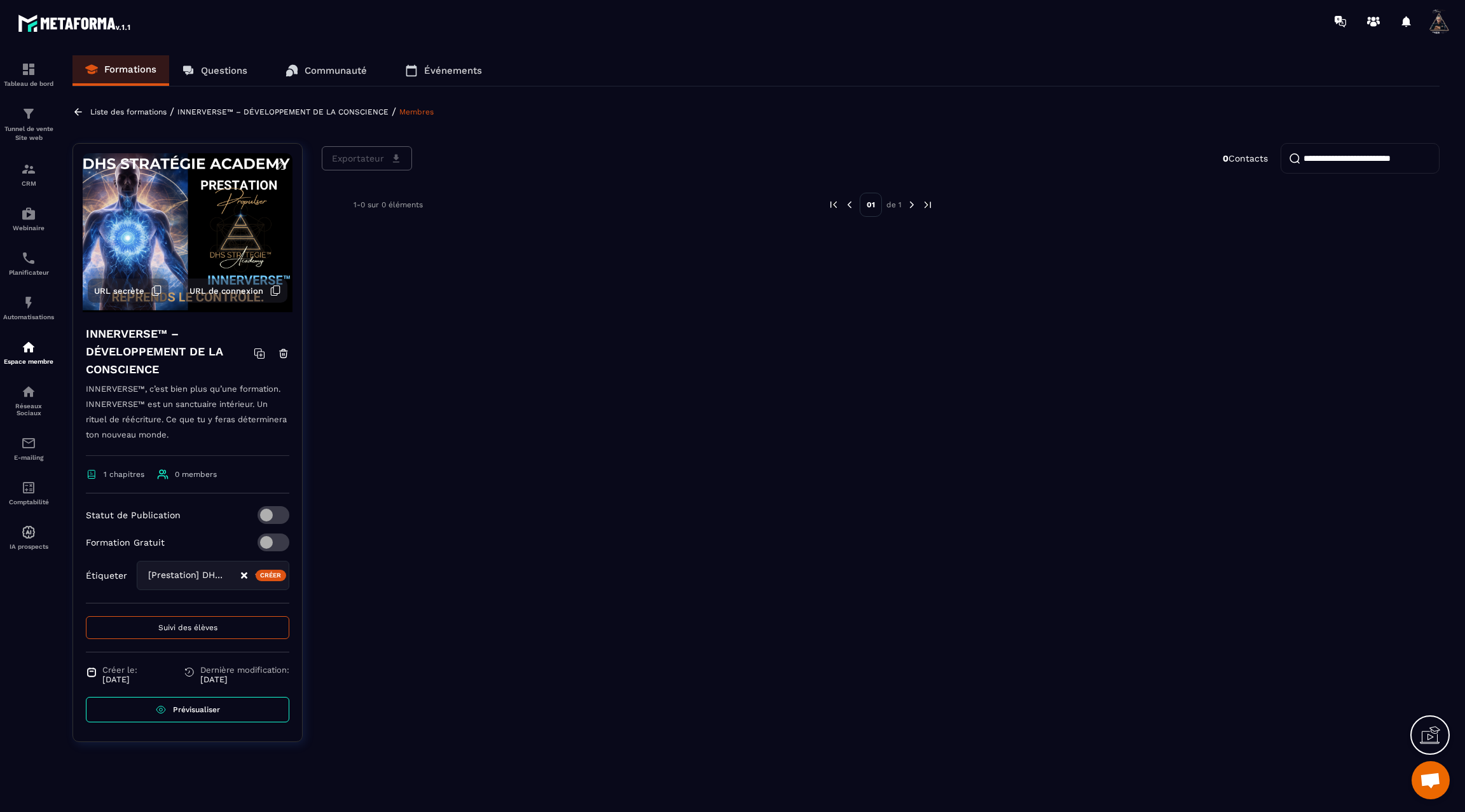
click at [82, 104] on div "Formations Questions Communauté Événements Liste des formations / INNERVERSE™ –…" at bounding box center [756, 431] width 1393 height 752
click at [82, 113] on icon at bounding box center [78, 111] width 11 height 11
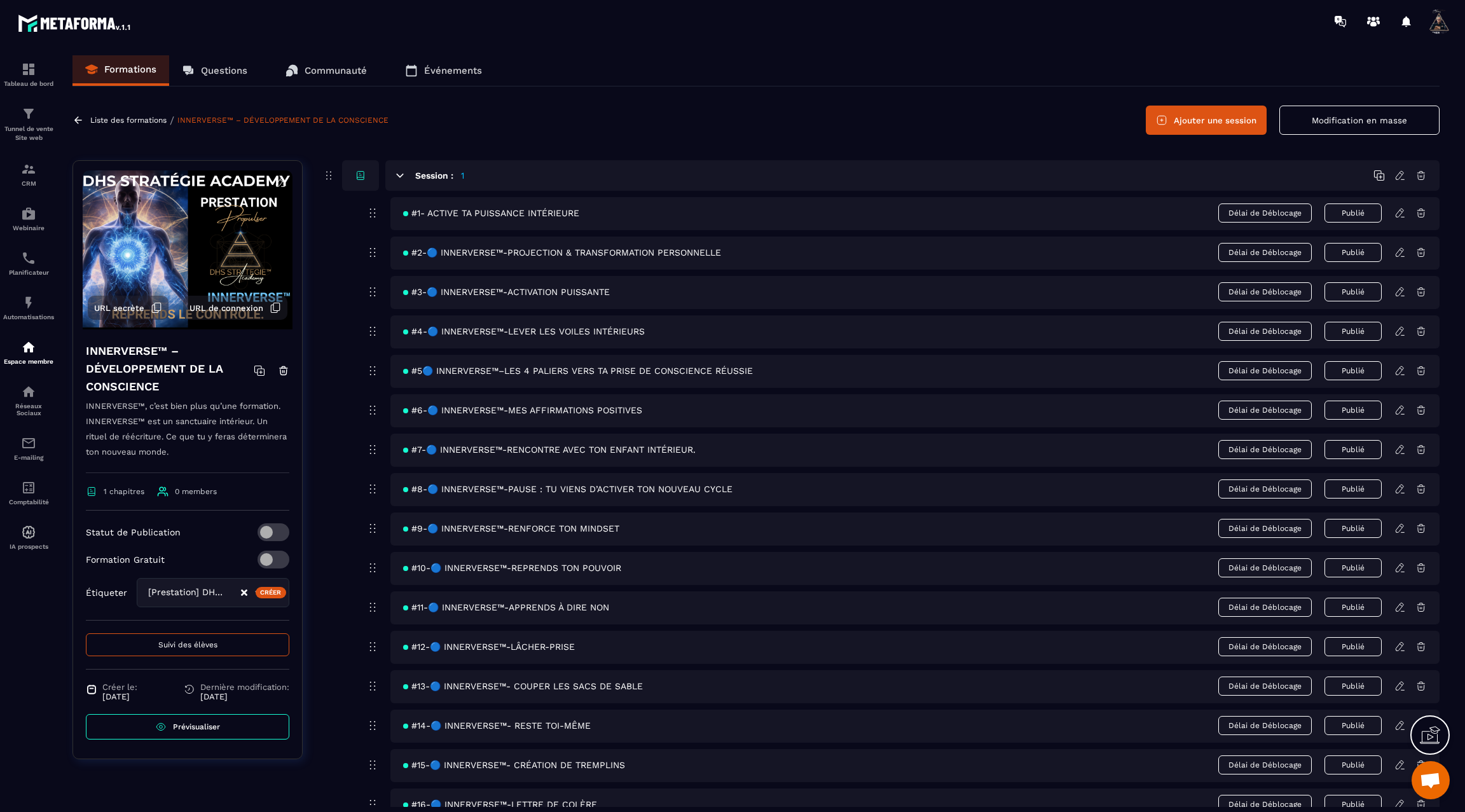
click at [74, 120] on icon at bounding box center [78, 120] width 11 height 11
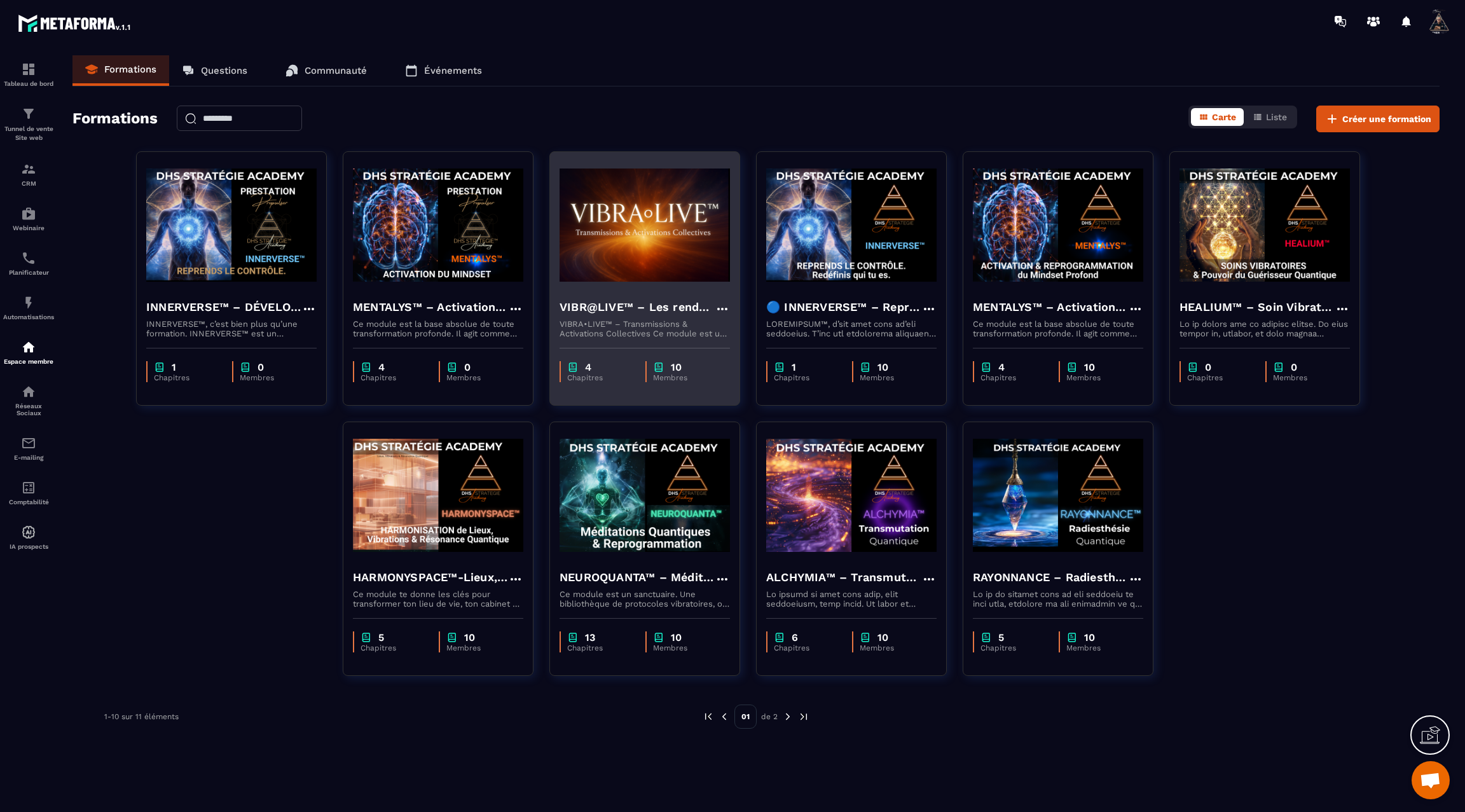
click at [640, 238] on img at bounding box center [644, 224] width 170 height 127
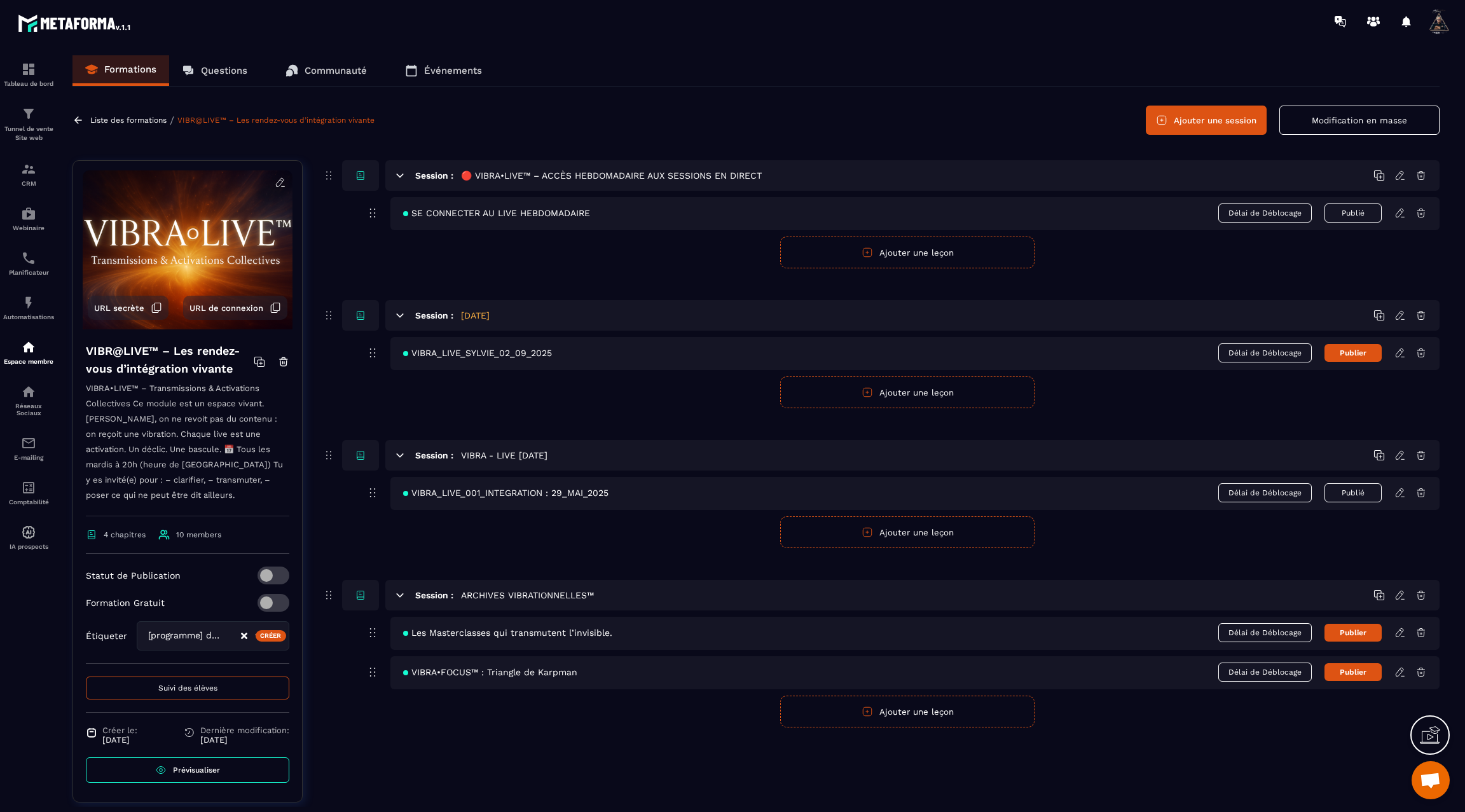
click at [479, 214] on span "SE CONNECTER AU LIVE HEBDOMADAIRE" at bounding box center [497, 213] width 187 height 10
click at [1400, 212] on icon at bounding box center [1400, 212] width 11 height 11
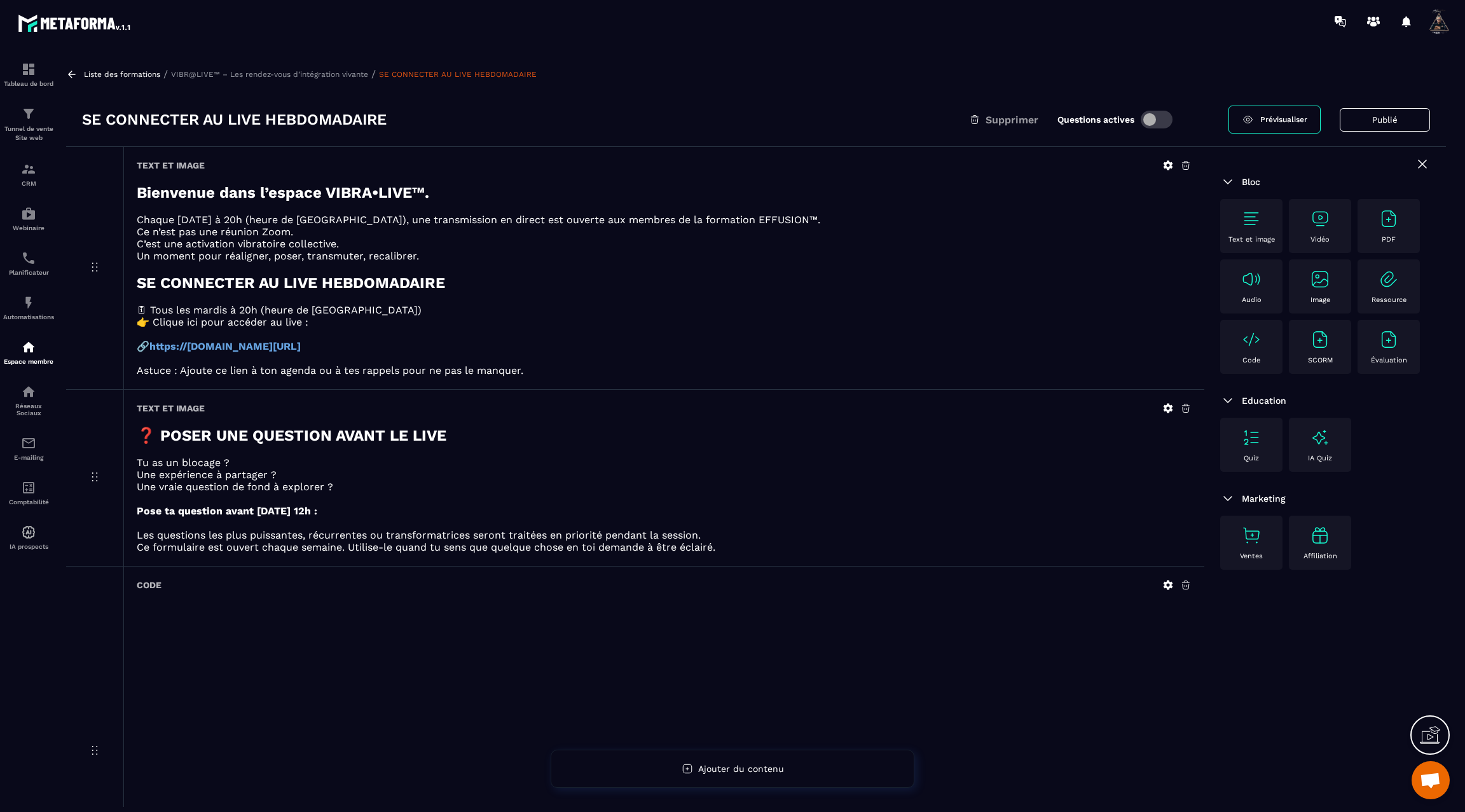
click at [72, 73] on icon at bounding box center [71, 74] width 11 height 11
